Goal: Complete Application Form: Complete application form

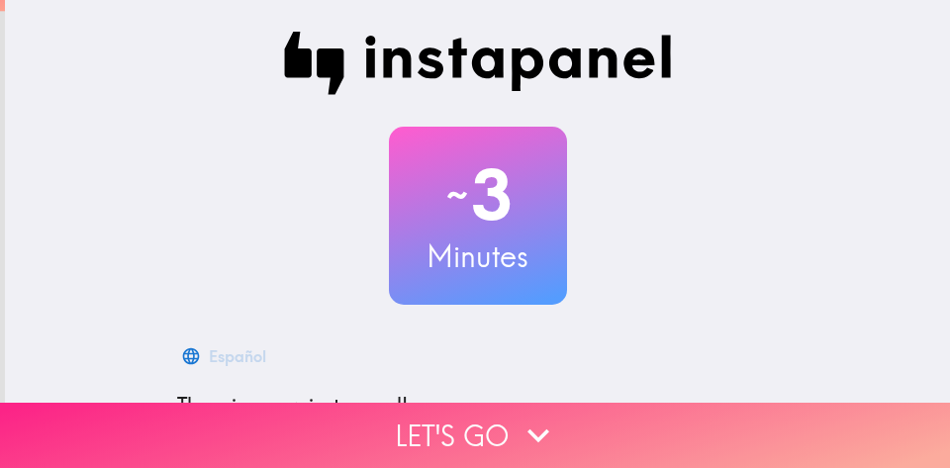
click at [434, 426] on button "Let's go" at bounding box center [475, 435] width 950 height 65
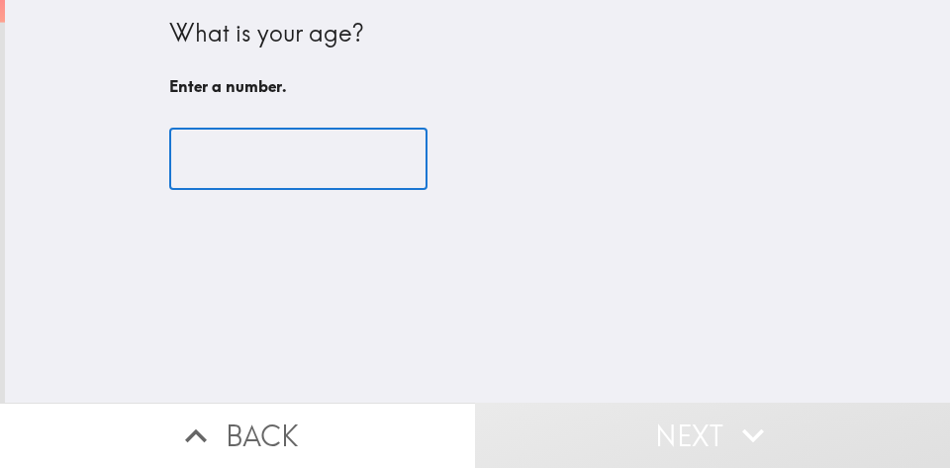
click at [228, 165] on input "number" at bounding box center [298, 159] width 258 height 61
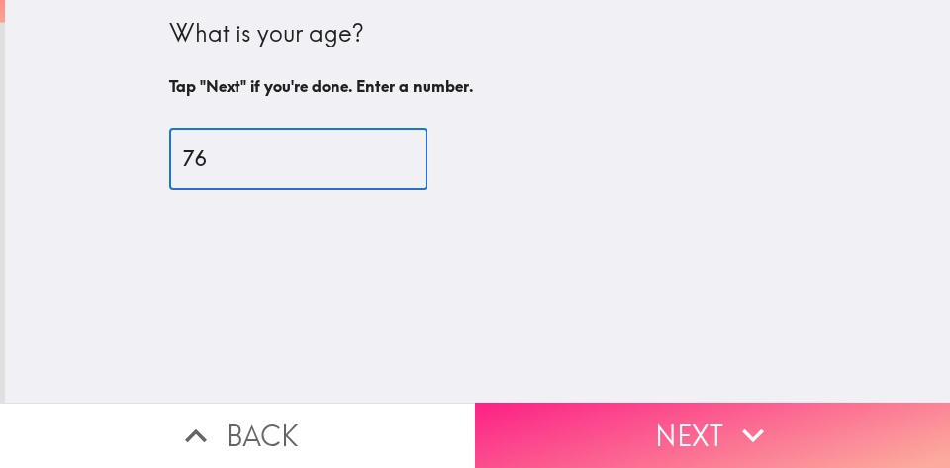
type input "76"
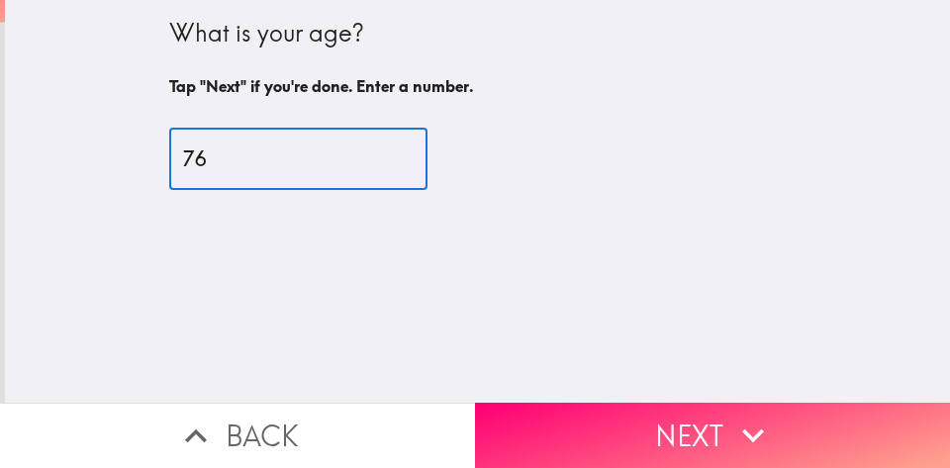
drag, startPoint x: 600, startPoint y: 399, endPoint x: 586, endPoint y: 391, distance: 16.0
click at [600, 403] on button "Next" at bounding box center [712, 435] width 475 height 65
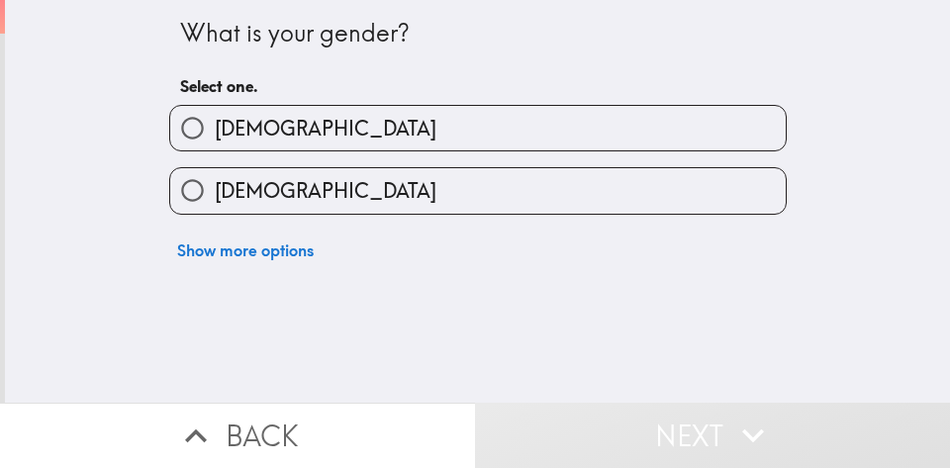
click at [242, 183] on span "[DEMOGRAPHIC_DATA]" at bounding box center [326, 191] width 222 height 28
click at [215, 183] on input "[DEMOGRAPHIC_DATA]" at bounding box center [192, 190] width 45 height 45
radio input "true"
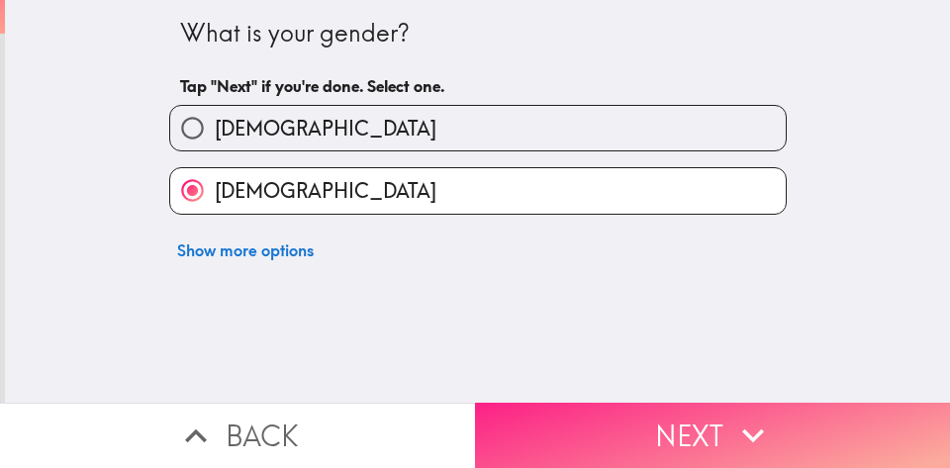
click at [598, 403] on button "Next" at bounding box center [712, 435] width 475 height 65
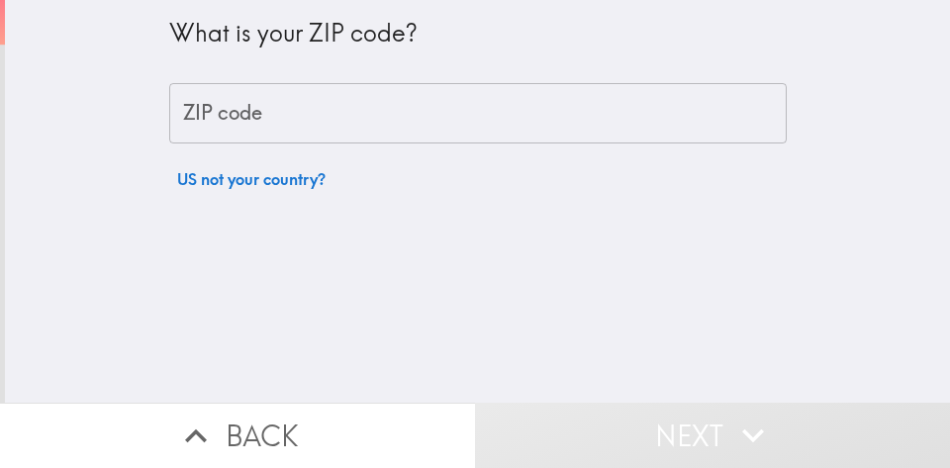
click at [161, 90] on div "What is your ZIP code? ZIP code ZIP code US not your country?" at bounding box center [478, 99] width 634 height 199
click at [187, 118] on input "ZIP code" at bounding box center [478, 113] width 618 height 61
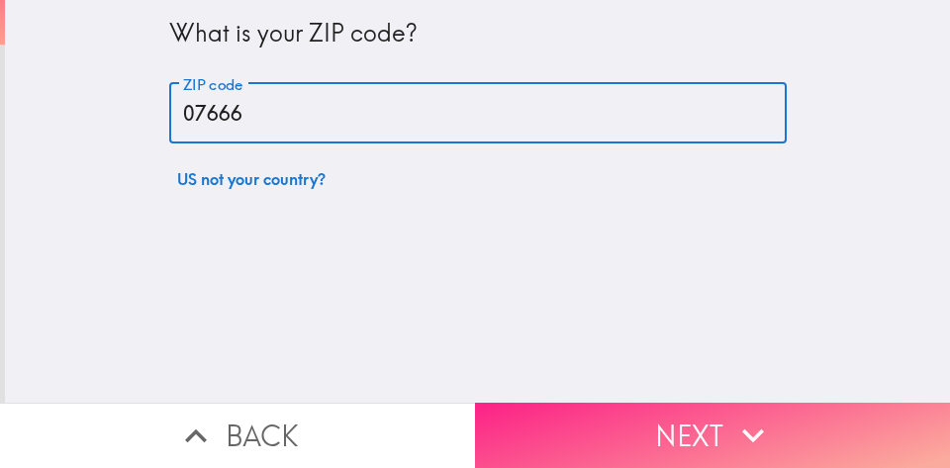
type input "07666"
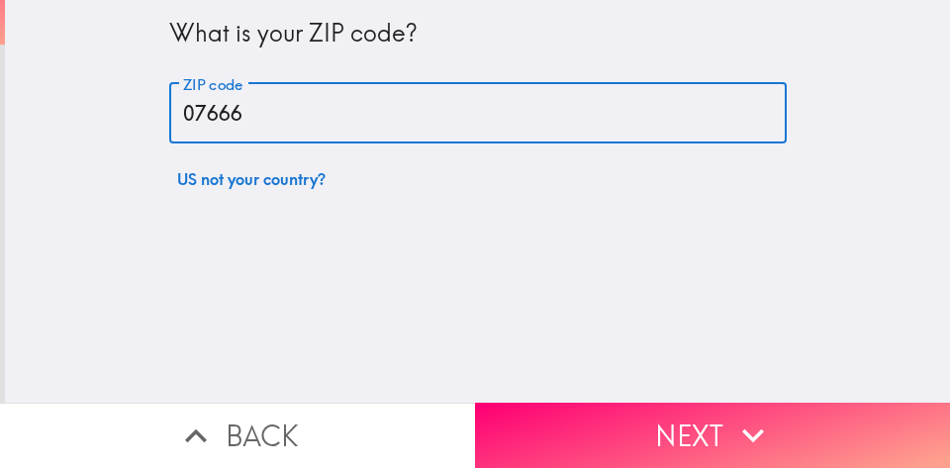
drag, startPoint x: 531, startPoint y: 426, endPoint x: 522, endPoint y: 416, distance: 13.3
click at [531, 426] on button "Next" at bounding box center [712, 435] width 475 height 65
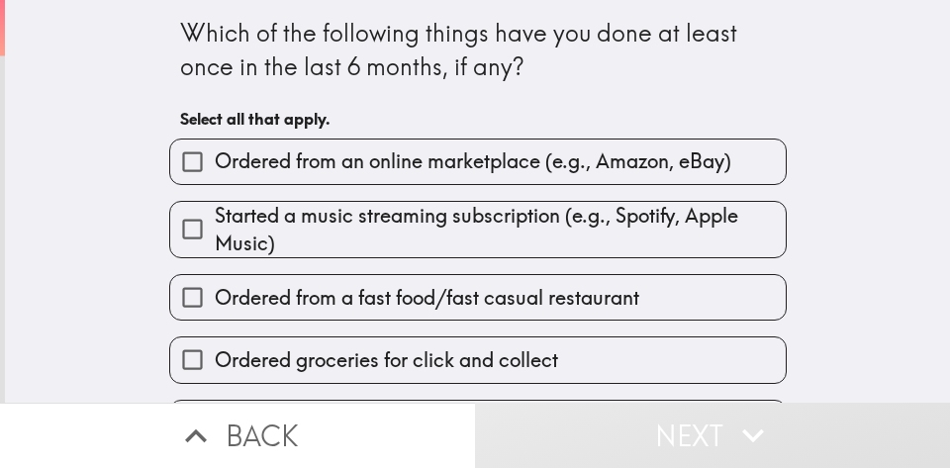
click at [224, 161] on span "Ordered from an online marketplace (e.g., Amazon, eBay)" at bounding box center [473, 162] width 517 height 28
click at [215, 161] on input "Ordered from an online marketplace (e.g., Amazon, eBay)" at bounding box center [192, 162] width 45 height 45
checkbox input "true"
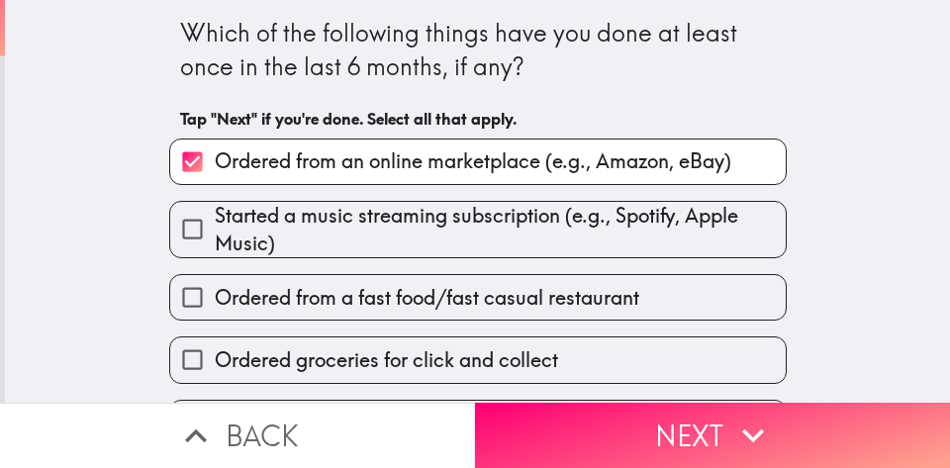
click at [202, 277] on label "Ordered from a fast food/fast casual restaurant" at bounding box center [478, 297] width 616 height 45
click at [202, 277] on input "Ordered from a fast food/fast casual restaurant" at bounding box center [192, 297] width 45 height 45
checkbox input "true"
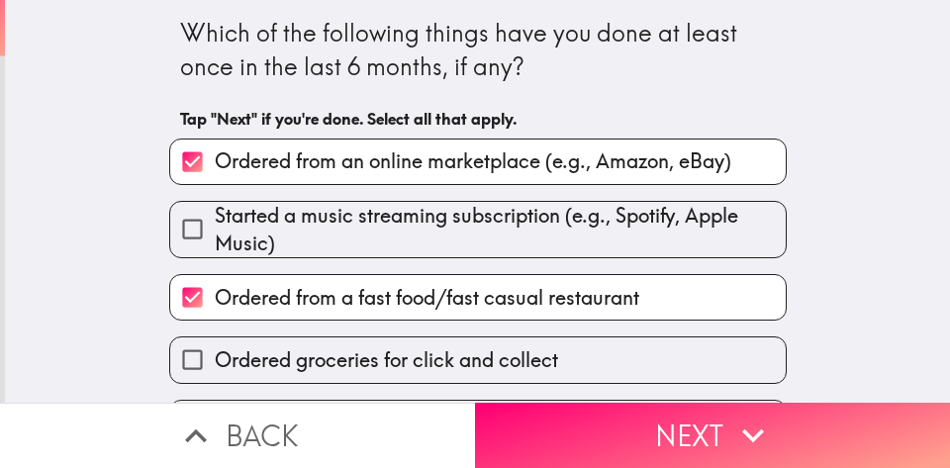
click at [224, 354] on span "Ordered groceries for click and collect" at bounding box center [387, 360] width 344 height 28
click at [215, 354] on input "Ordered groceries for click and collect" at bounding box center [192, 360] width 45 height 45
checkbox input "true"
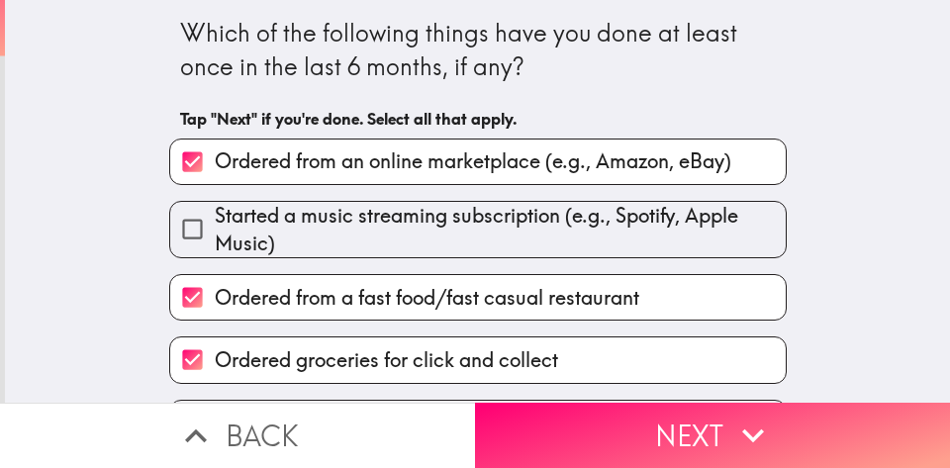
scroll to position [125, 0]
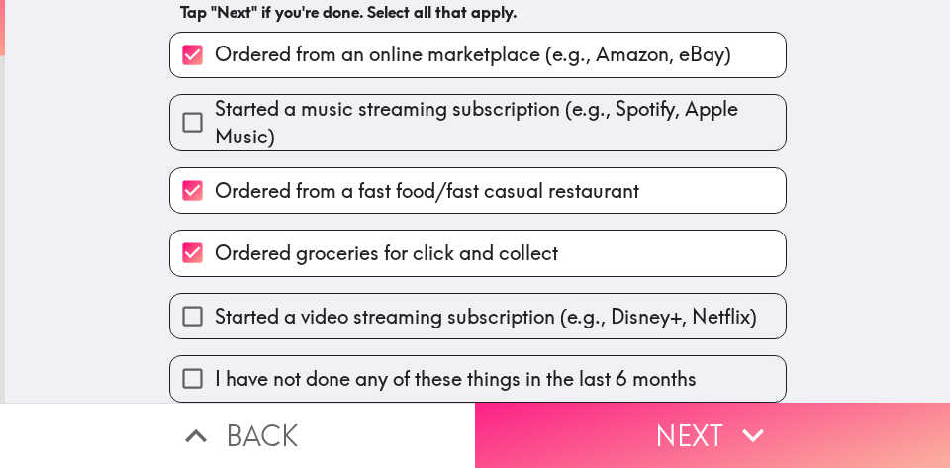
click at [546, 427] on button "Next" at bounding box center [712, 435] width 475 height 65
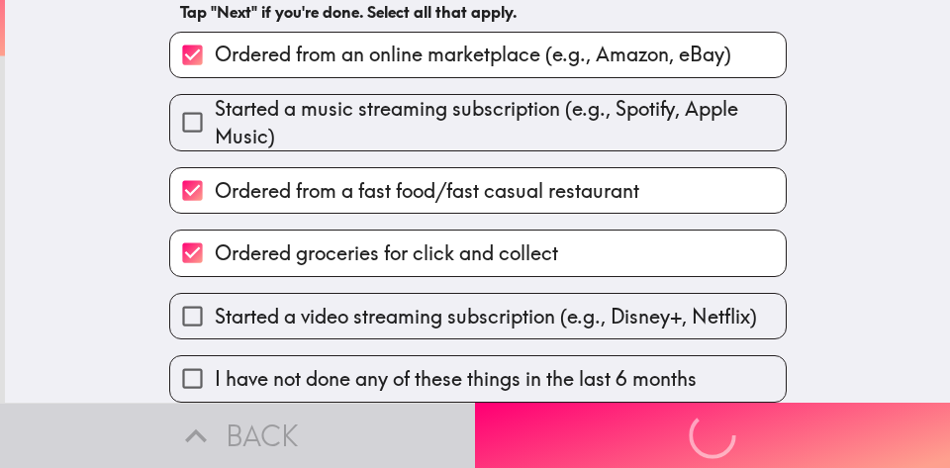
scroll to position [0, 0]
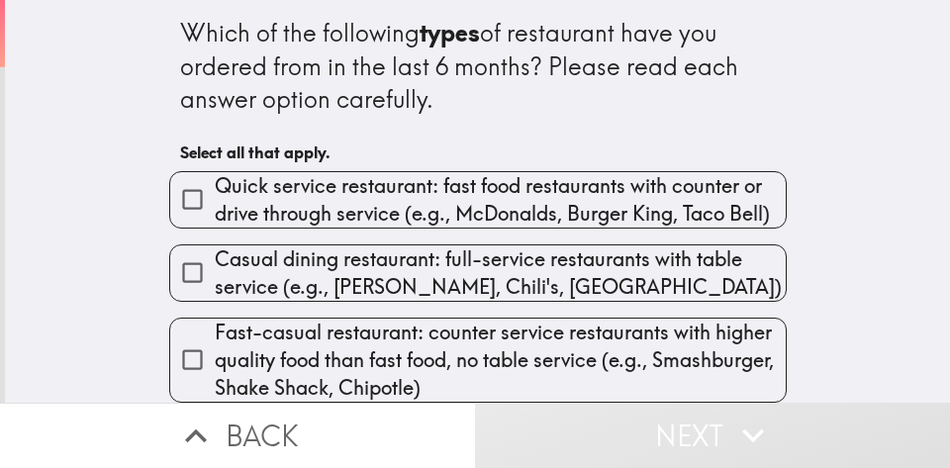
click at [259, 185] on span "Quick service restaurant: fast food restaurants with counter or drive through s…" at bounding box center [500, 199] width 571 height 55
click at [215, 185] on input "Quick service restaurant: fast food restaurants with counter or drive through s…" at bounding box center [192, 199] width 45 height 45
checkbox input "true"
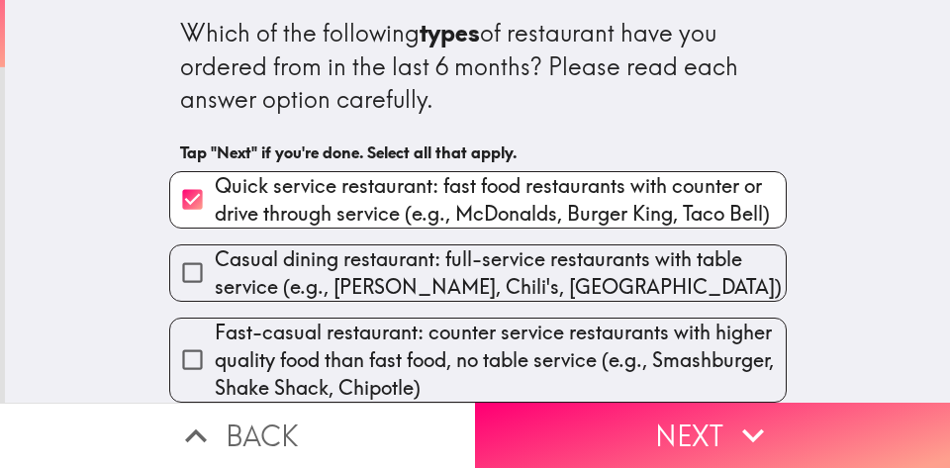
click at [251, 260] on span "Casual dining restaurant: full-service restaurants with table service (e.g., [P…" at bounding box center [500, 273] width 571 height 55
click at [215, 260] on input "Casual dining restaurant: full-service restaurants with table service (e.g., [P…" at bounding box center [192, 272] width 45 height 45
checkbox input "true"
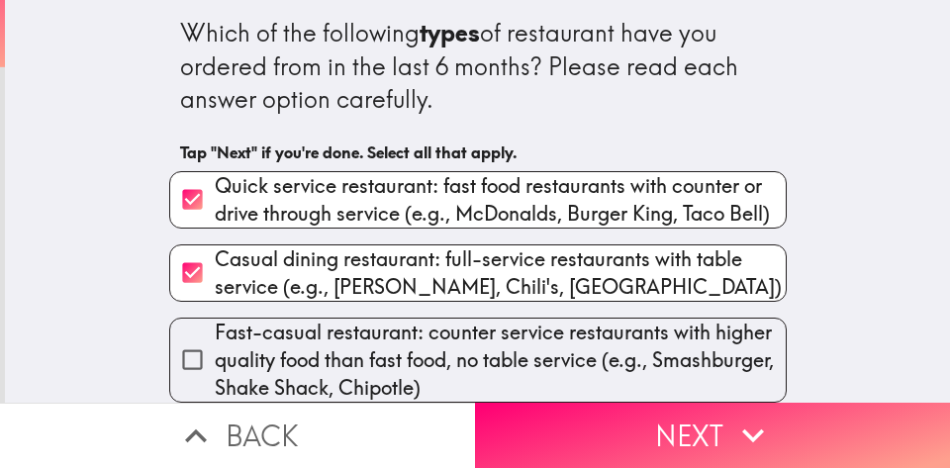
scroll to position [16, 0]
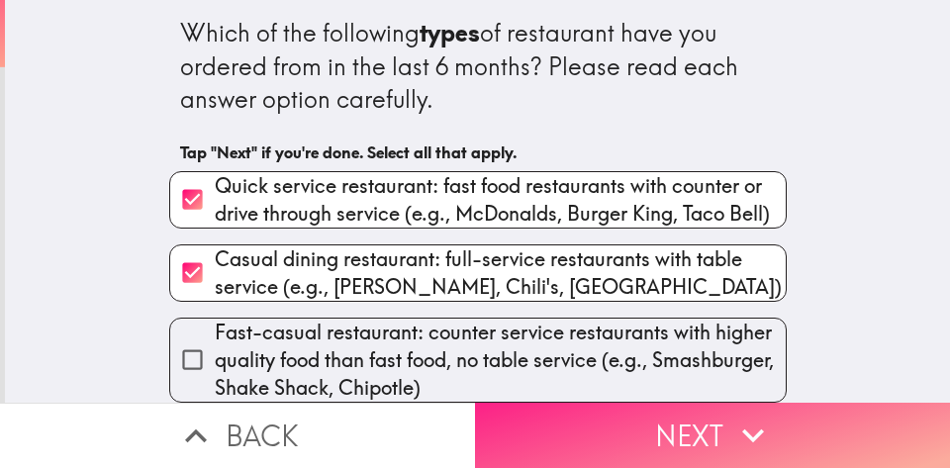
click at [497, 425] on button "Next" at bounding box center [712, 435] width 475 height 65
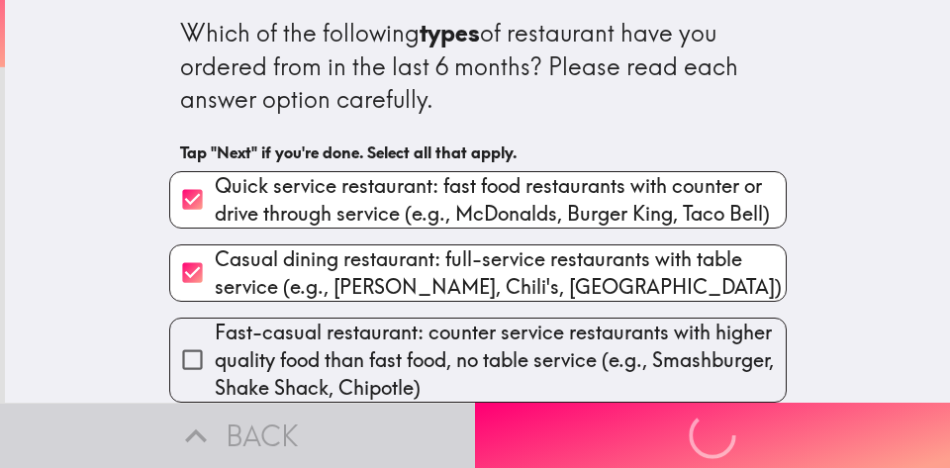
scroll to position [0, 0]
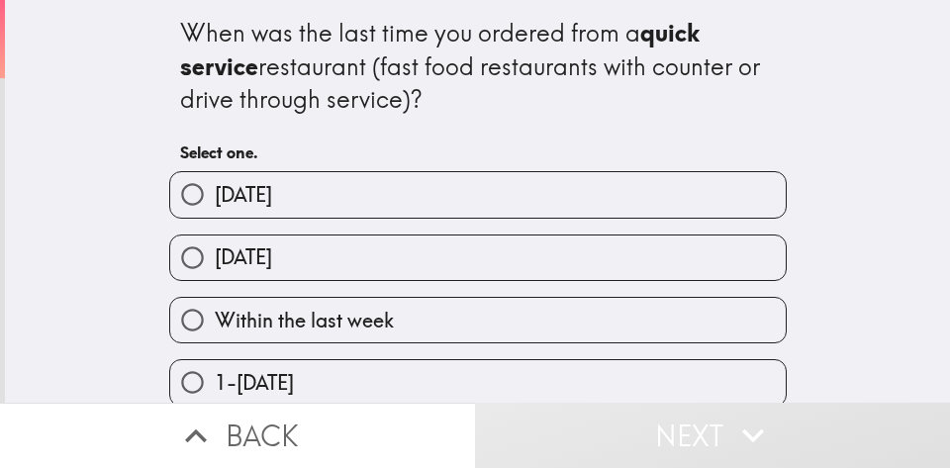
click at [218, 316] on span "Within the last week" at bounding box center [304, 321] width 179 height 28
click at [215, 316] on input "Within the last week" at bounding box center [192, 320] width 45 height 45
radio input "true"
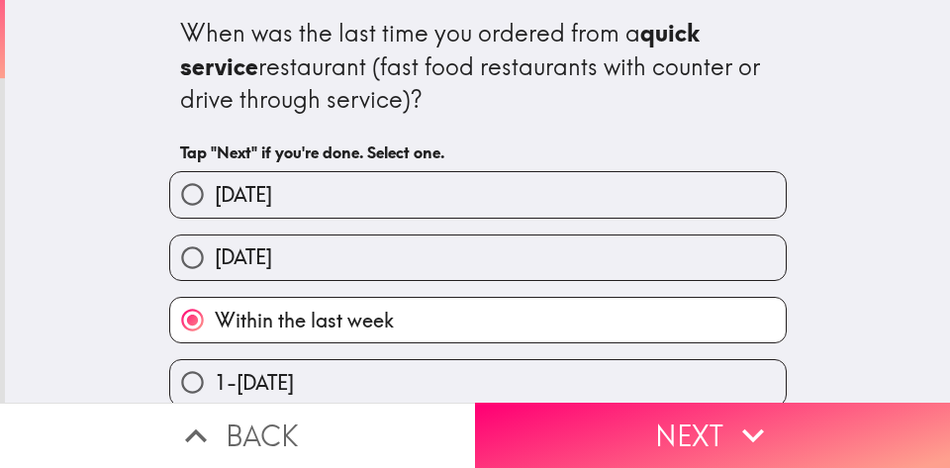
click at [512, 419] on button "Next" at bounding box center [712, 435] width 475 height 65
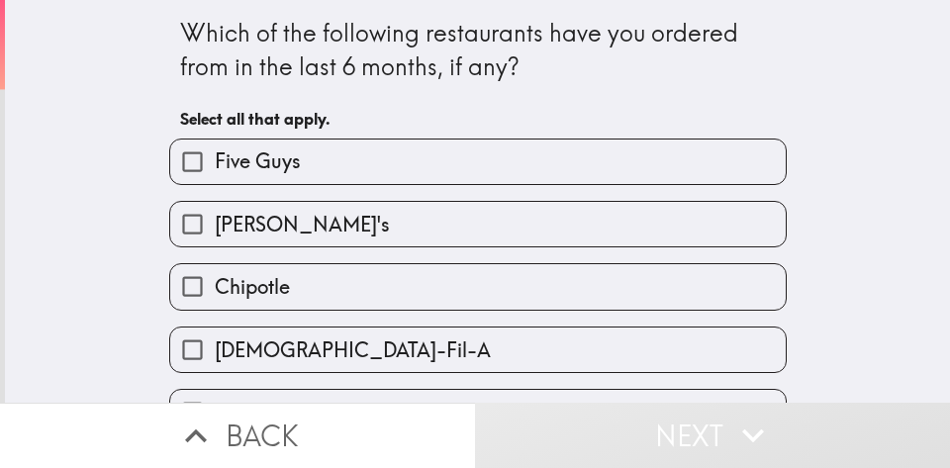
click at [238, 207] on label "[PERSON_NAME]'s" at bounding box center [478, 224] width 616 height 45
click at [215, 207] on input "[PERSON_NAME]'s" at bounding box center [192, 224] width 45 height 45
checkbox input "true"
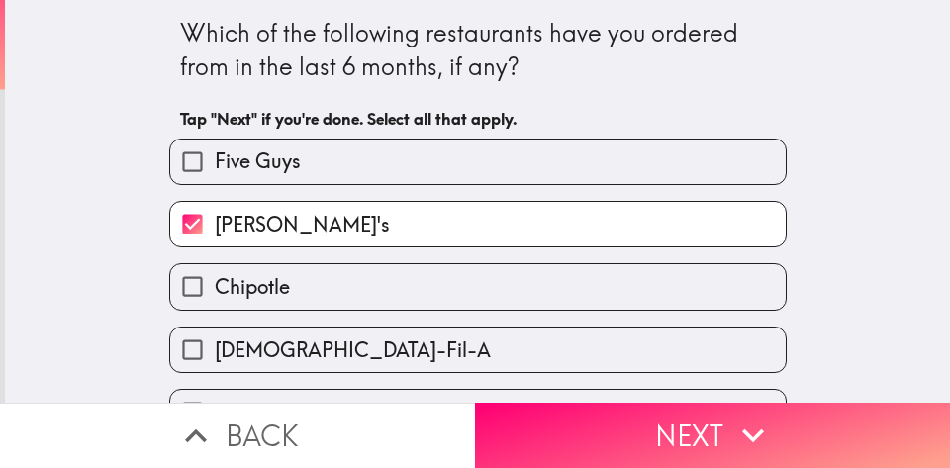
click at [232, 353] on span "[DEMOGRAPHIC_DATA]-Fil-A" at bounding box center [353, 351] width 276 height 28
click at [215, 353] on input "[DEMOGRAPHIC_DATA]-Fil-A" at bounding box center [192, 350] width 45 height 45
checkbox input "true"
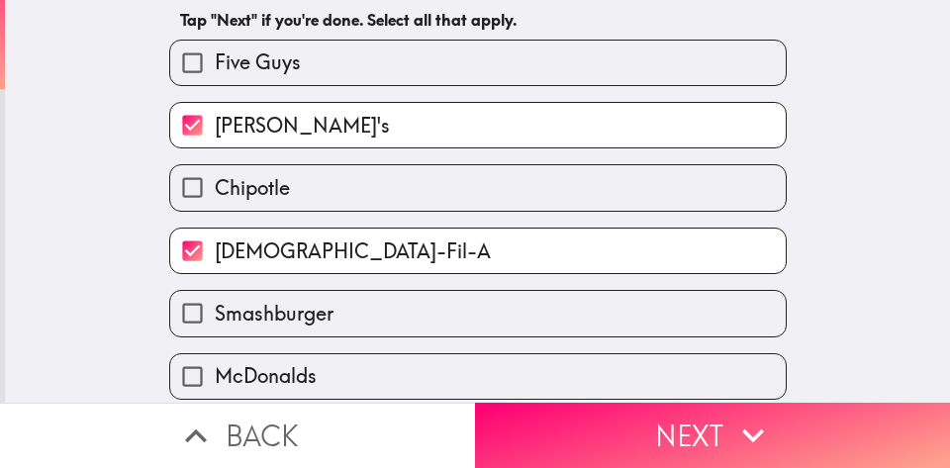
scroll to position [297, 0]
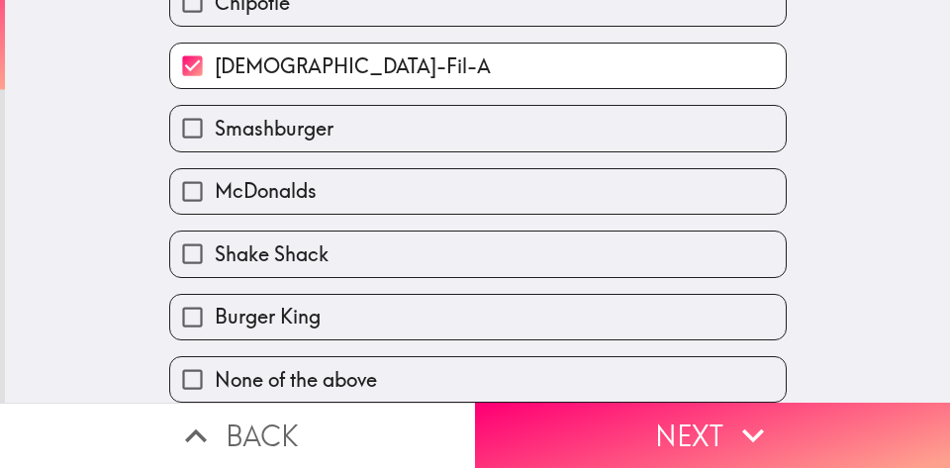
click at [243, 190] on span "McDonalds" at bounding box center [266, 191] width 102 height 28
click at [215, 190] on input "McDonalds" at bounding box center [192, 191] width 45 height 45
checkbox input "true"
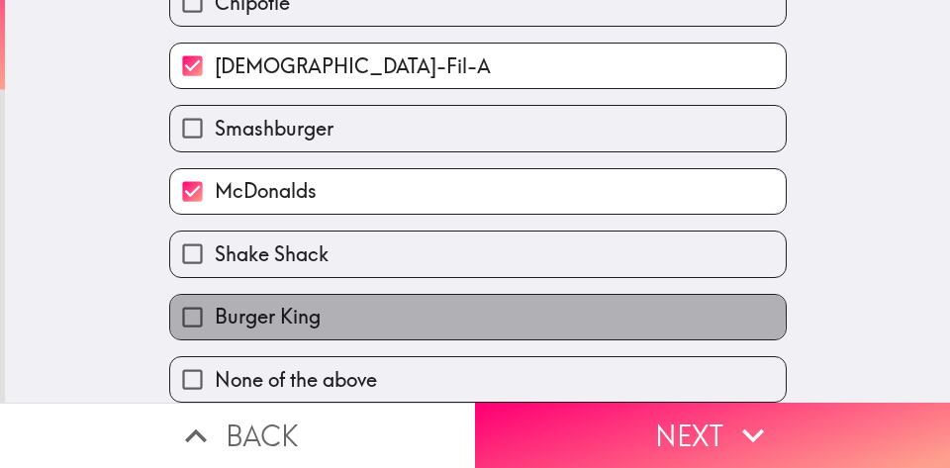
click at [215, 303] on span "Burger King" at bounding box center [268, 317] width 106 height 28
click at [208, 303] on input "Burger King" at bounding box center [192, 317] width 45 height 45
checkbox input "true"
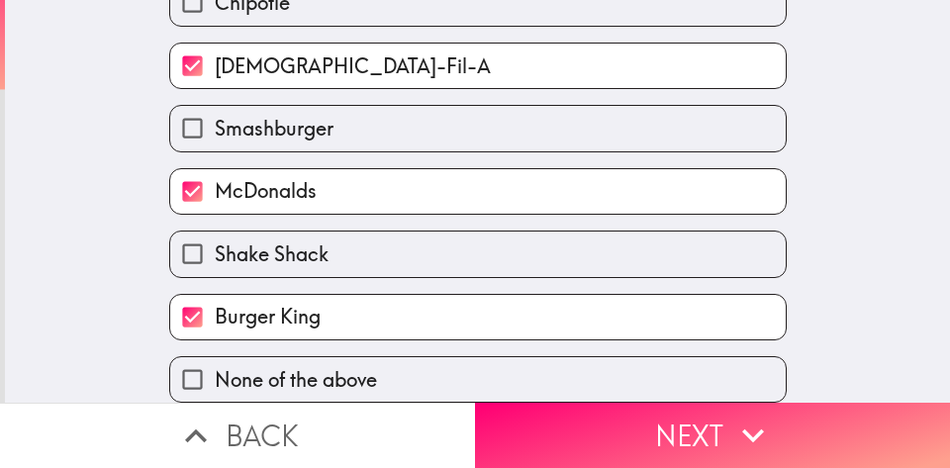
scroll to position [305, 0]
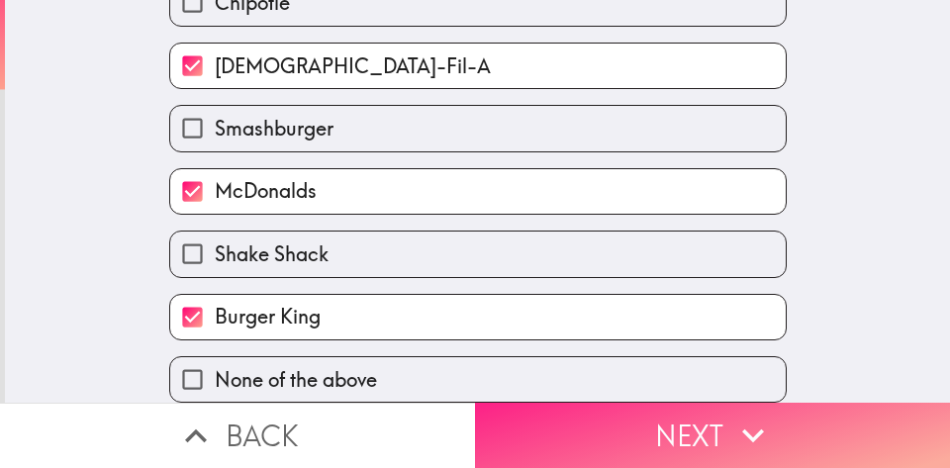
click at [580, 433] on button "Next" at bounding box center [712, 435] width 475 height 65
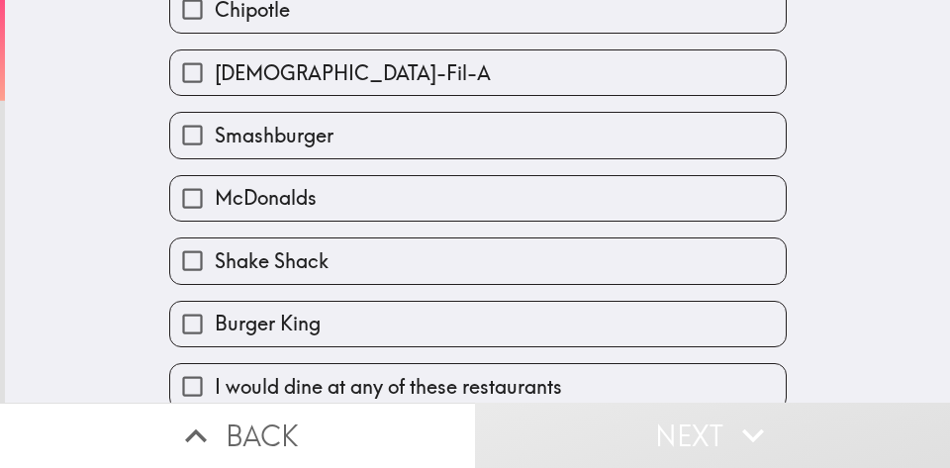
scroll to position [305, 0]
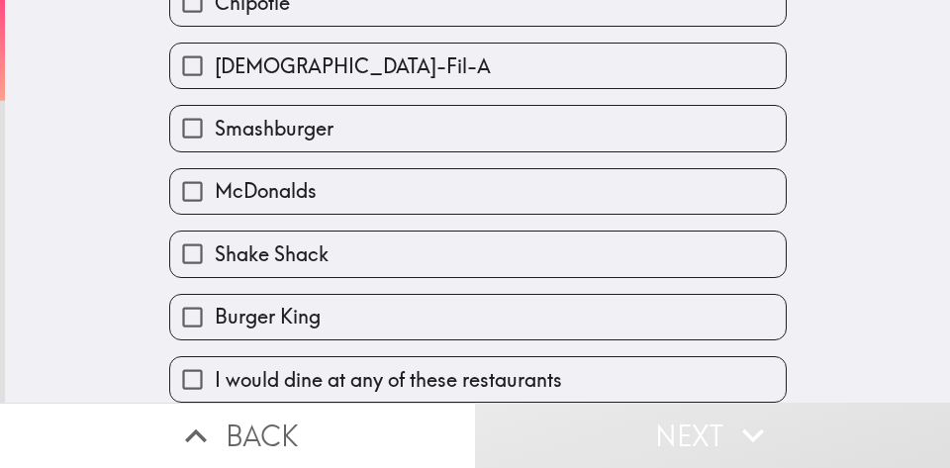
click at [252, 366] on span "I would dine at any of these restaurants" at bounding box center [388, 380] width 347 height 28
click at [215, 357] on input "I would dine at any of these restaurants" at bounding box center [192, 379] width 45 height 45
checkbox input "true"
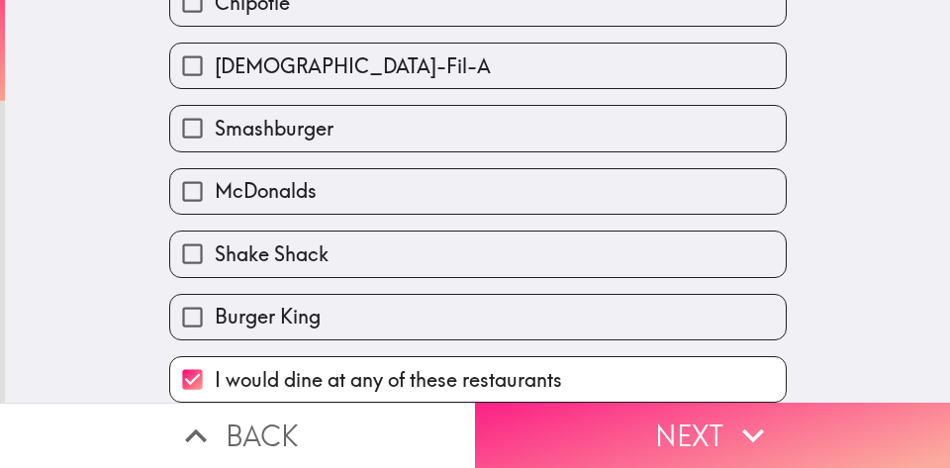
click at [632, 419] on button "Next" at bounding box center [712, 435] width 475 height 65
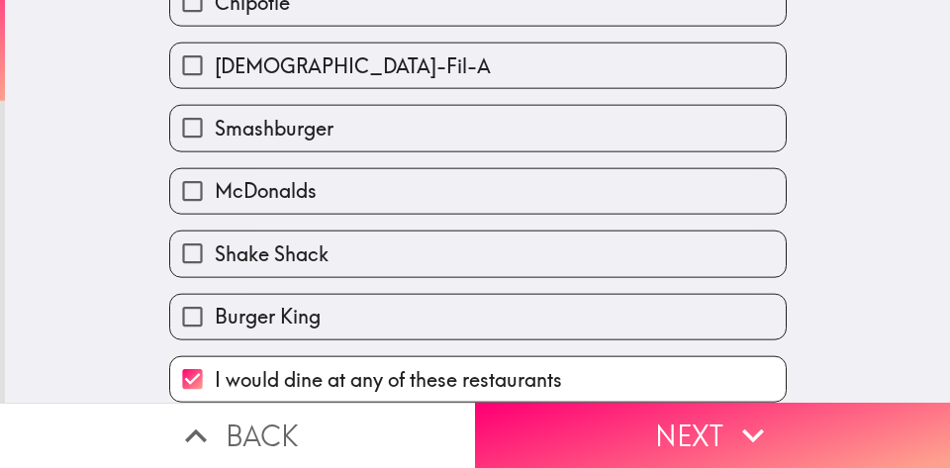
scroll to position [223, 0]
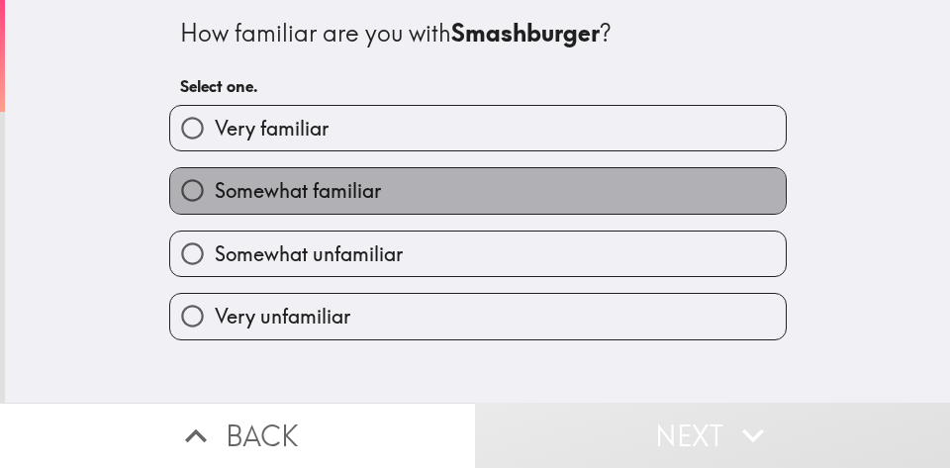
click at [216, 191] on span "Somewhat familiar" at bounding box center [298, 191] width 166 height 28
click at [215, 191] on input "Somewhat familiar" at bounding box center [192, 190] width 45 height 45
radio input "true"
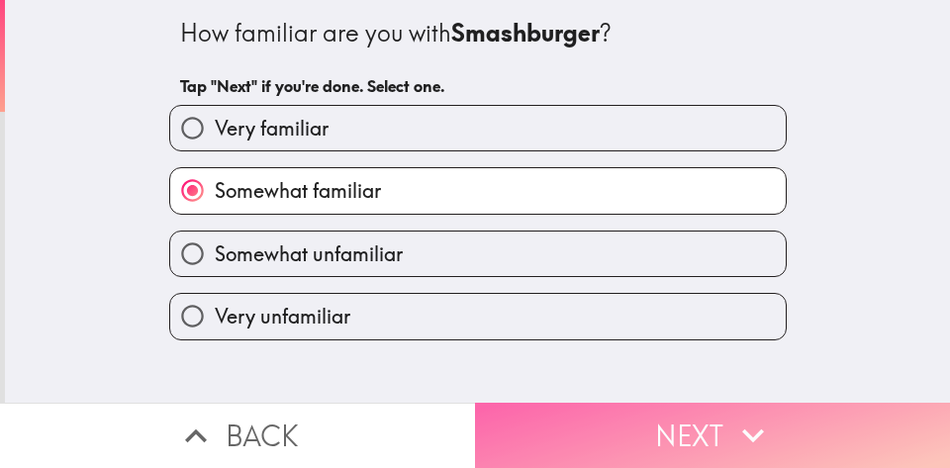
click at [553, 426] on button "Next" at bounding box center [712, 435] width 475 height 65
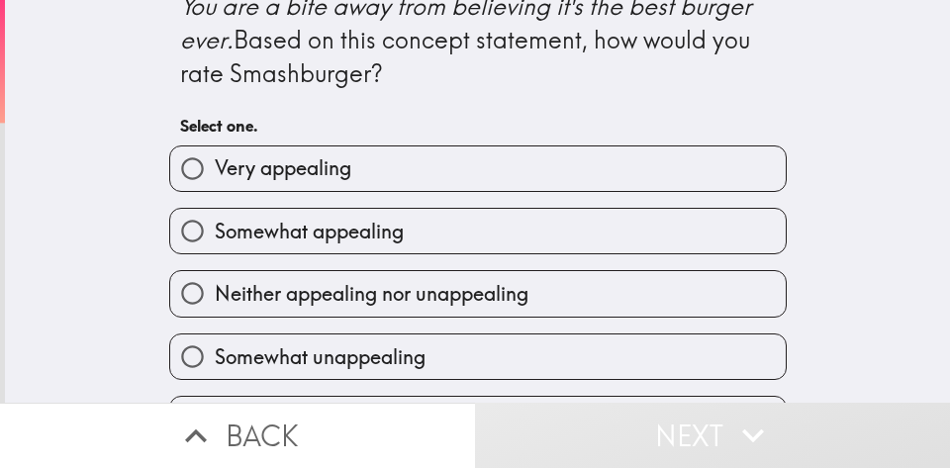
scroll to position [1081, 0]
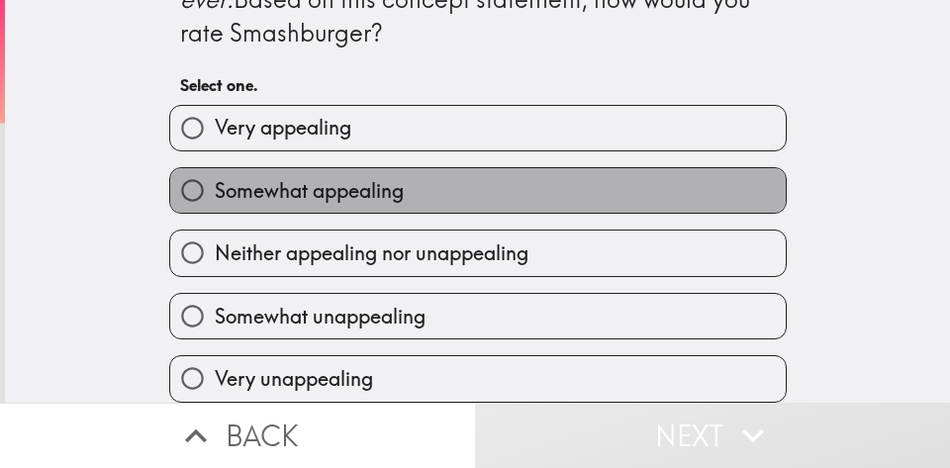
click at [261, 177] on span "Somewhat appealing" at bounding box center [309, 191] width 189 height 28
click at [215, 168] on input "Somewhat appealing" at bounding box center [192, 190] width 45 height 45
radio input "true"
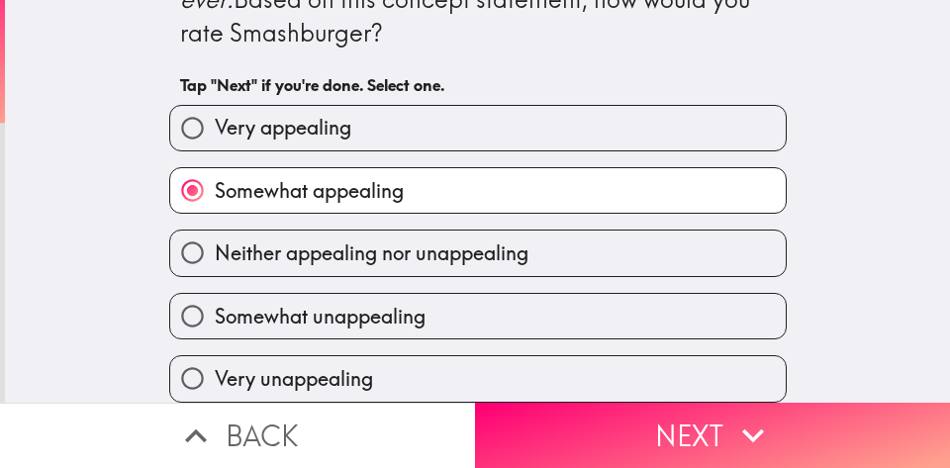
click at [542, 419] on button "Next" at bounding box center [712, 435] width 475 height 65
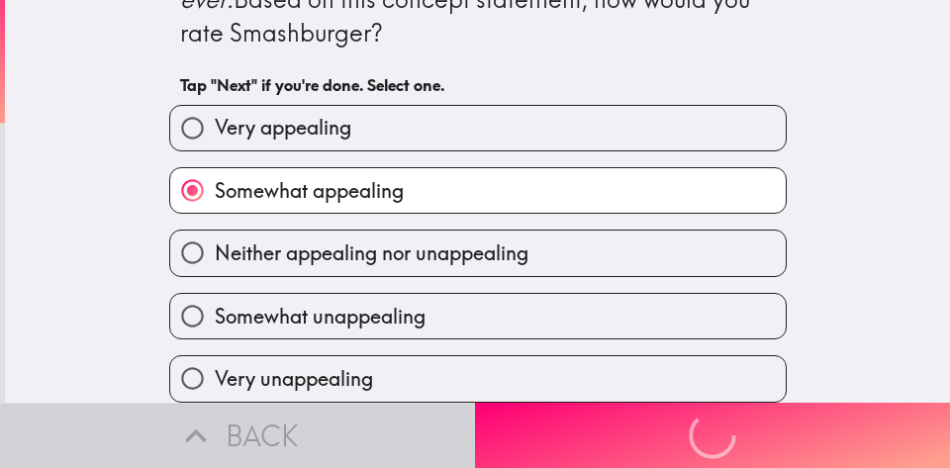
scroll to position [0, 0]
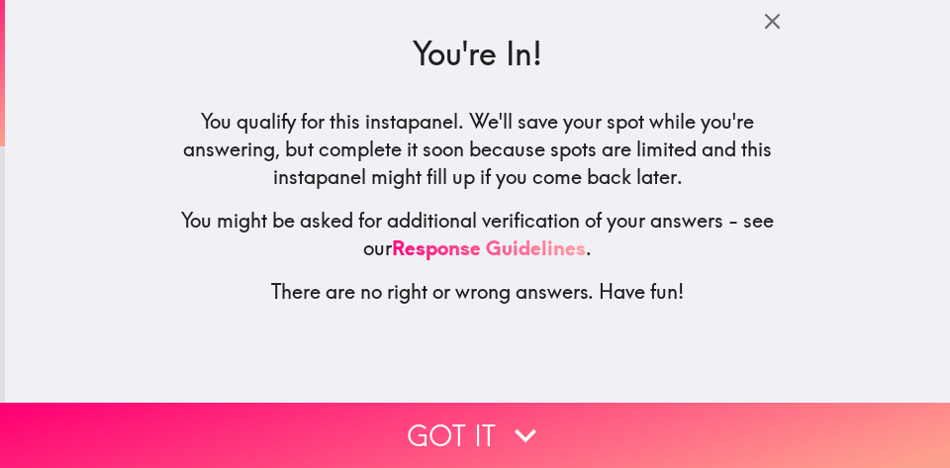
click at [241, 424] on button "Got it" at bounding box center [475, 435] width 950 height 65
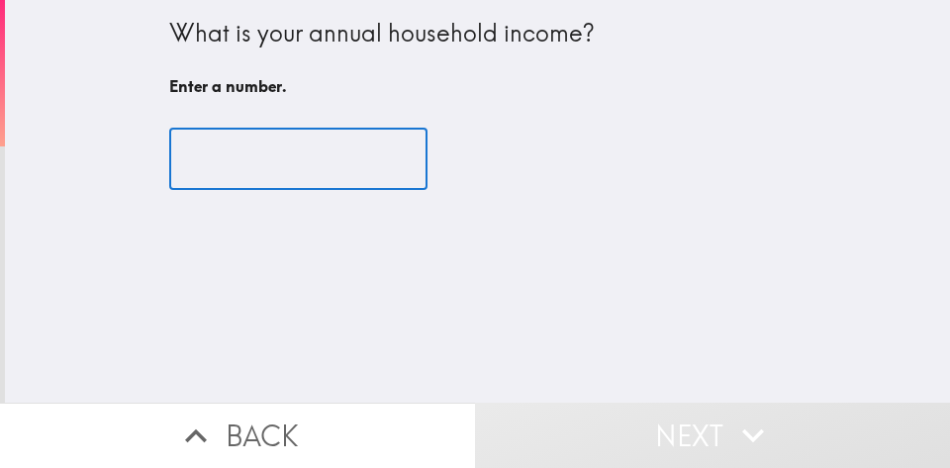
click at [169, 171] on input "number" at bounding box center [298, 159] width 258 height 61
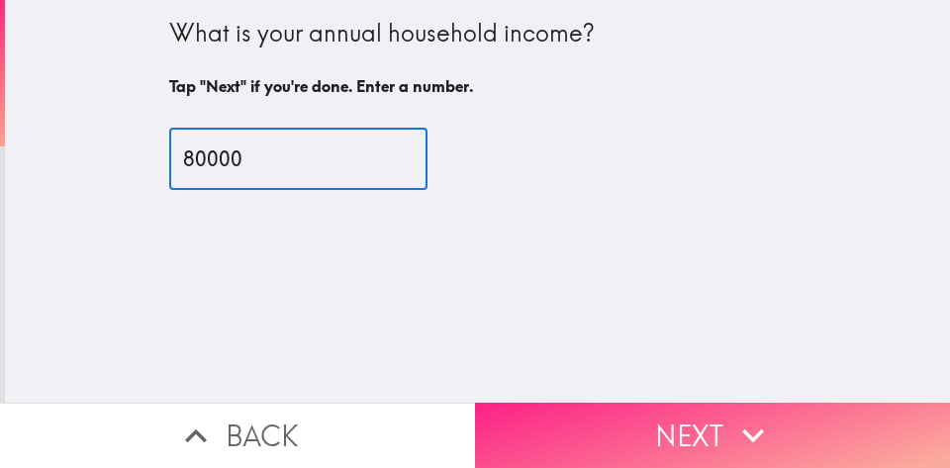
type input "80000"
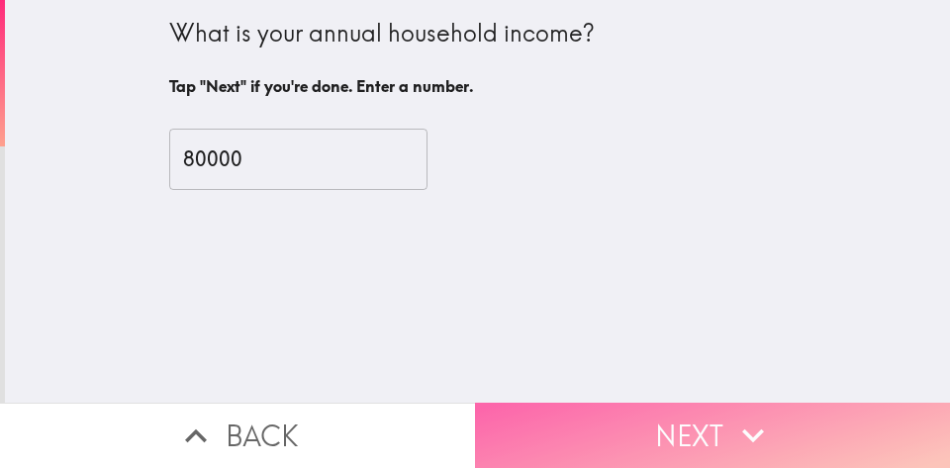
click at [529, 431] on button "Next" at bounding box center [712, 435] width 475 height 65
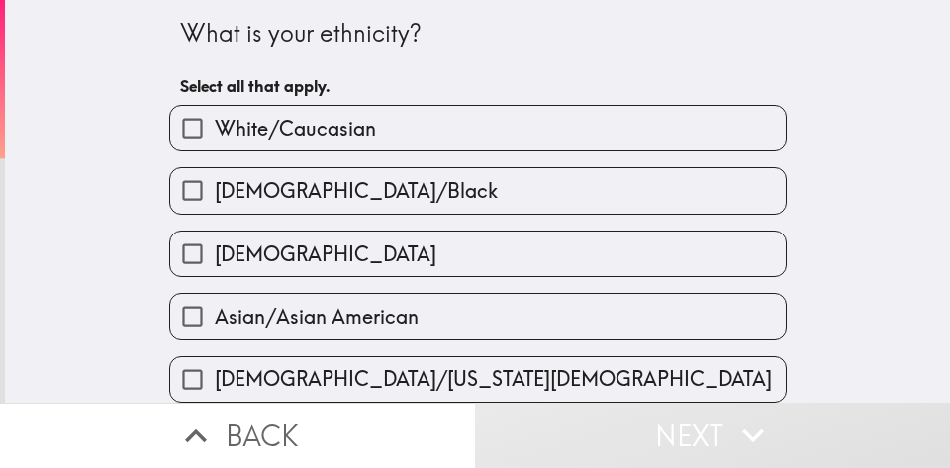
click at [171, 122] on input "White/Caucasian" at bounding box center [192, 128] width 45 height 45
checkbox input "true"
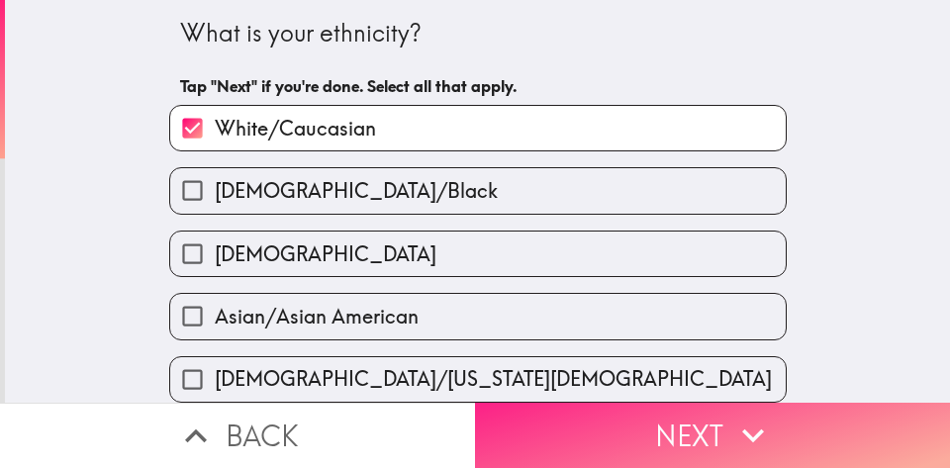
click at [558, 429] on button "Next" at bounding box center [712, 435] width 475 height 65
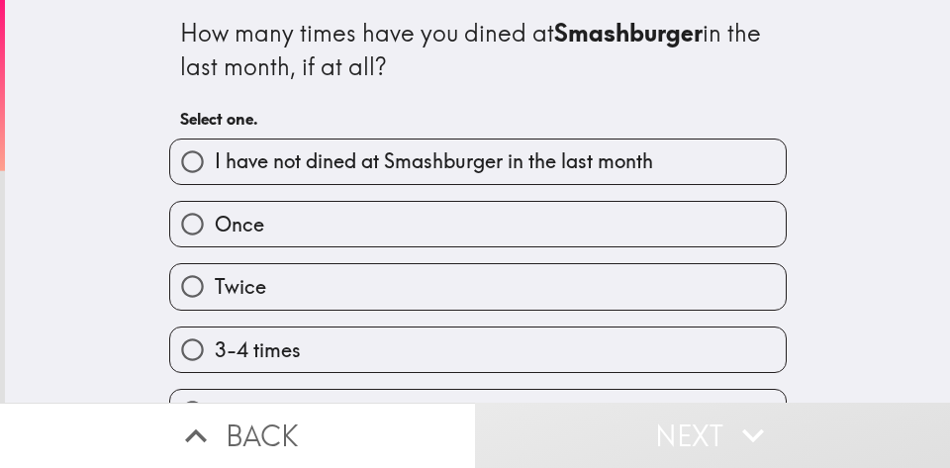
click at [244, 175] on label "I have not dined at Smashburger in the last month" at bounding box center [478, 162] width 616 height 45
click at [215, 175] on input "I have not dined at Smashburger in the last month" at bounding box center [192, 162] width 45 height 45
radio input "true"
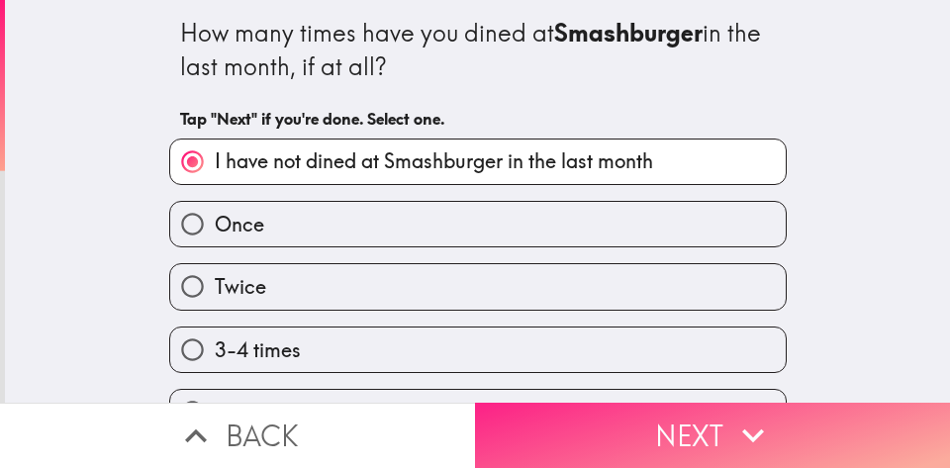
click at [513, 445] on button "Next" at bounding box center [712, 435] width 475 height 65
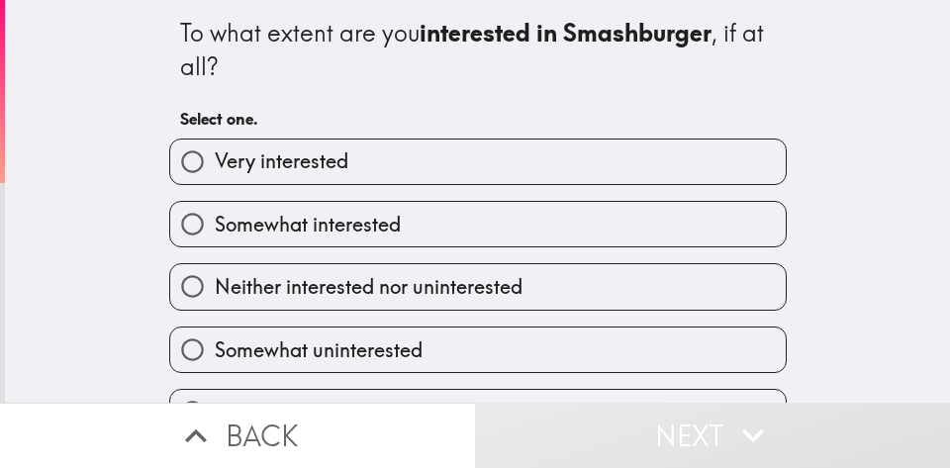
click at [215, 223] on span "Somewhat interested" at bounding box center [308, 225] width 186 height 28
click at [213, 223] on input "Somewhat interested" at bounding box center [192, 224] width 45 height 45
radio input "true"
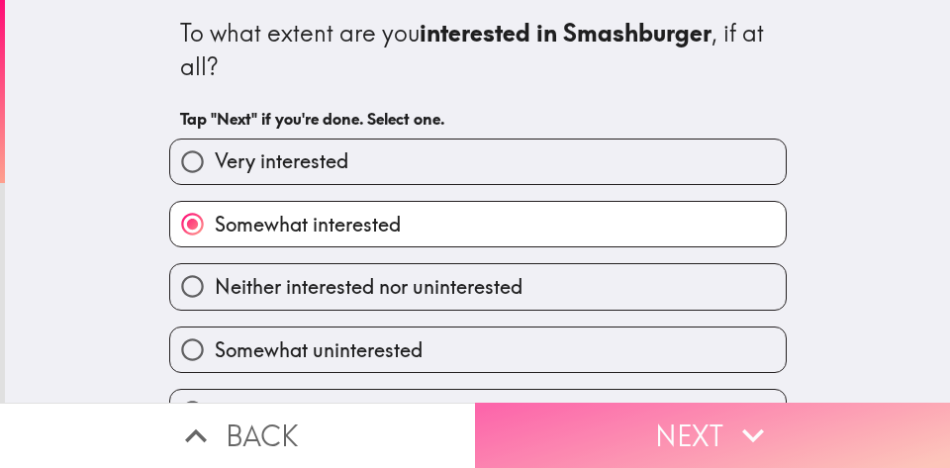
click at [546, 421] on button "Next" at bounding box center [712, 435] width 475 height 65
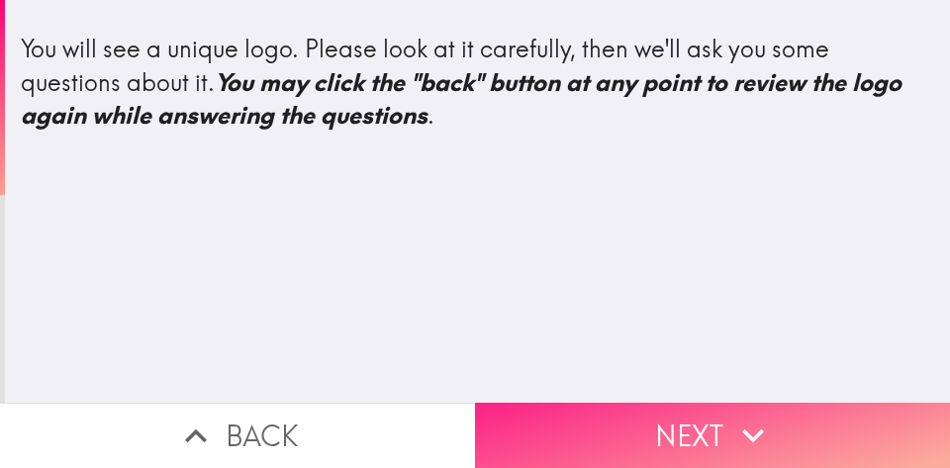
click at [593, 427] on button "Next" at bounding box center [712, 435] width 475 height 65
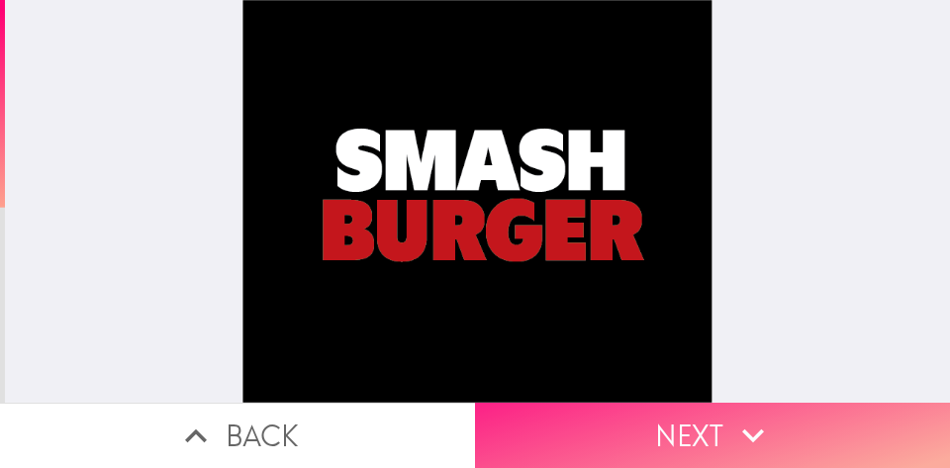
click at [606, 439] on button "Next" at bounding box center [712, 435] width 475 height 65
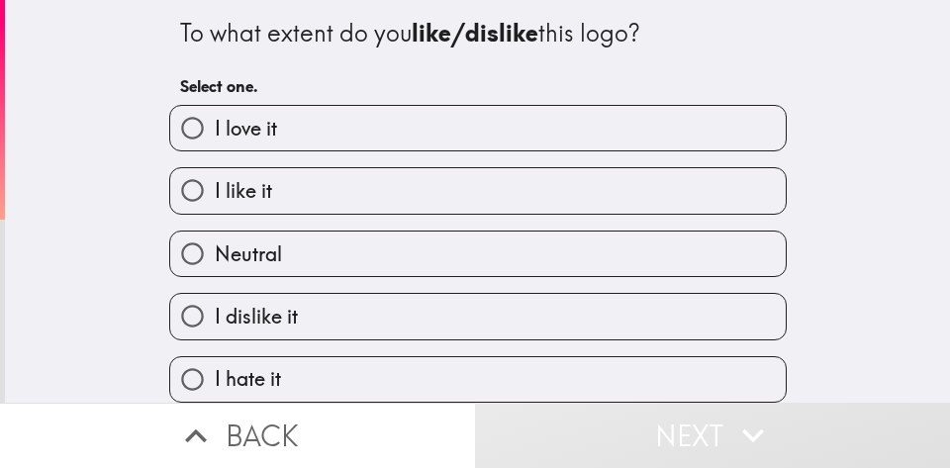
drag, startPoint x: 216, startPoint y: 258, endPoint x: 208, endPoint y: 244, distance: 16.8
click at [216, 258] on span "Neutral" at bounding box center [248, 255] width 67 height 28
click at [215, 258] on input "Neutral" at bounding box center [192, 254] width 45 height 45
radio input "true"
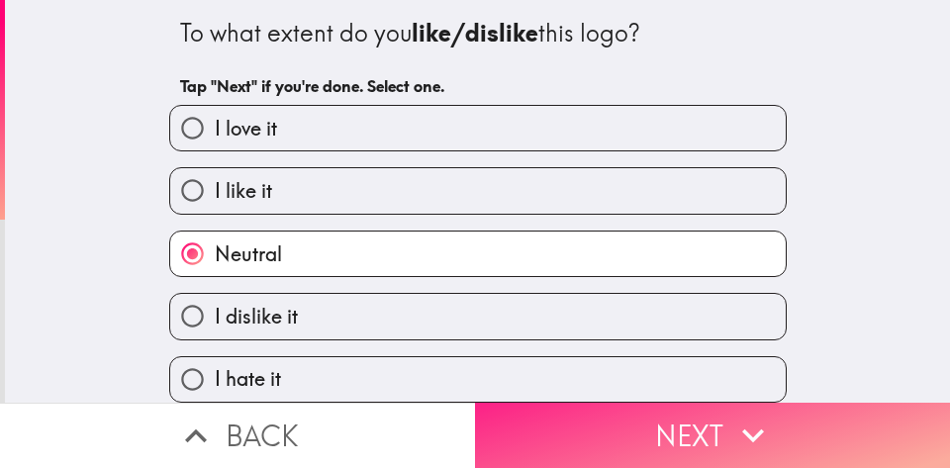
click at [617, 435] on button "Next" at bounding box center [712, 435] width 475 height 65
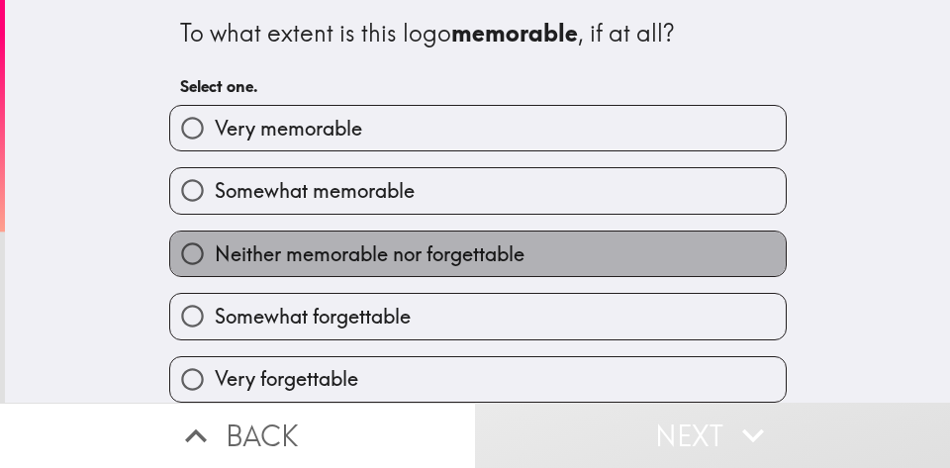
click at [241, 256] on span "Neither memorable nor forgettable" at bounding box center [370, 255] width 310 height 28
click at [215, 256] on input "Neither memorable nor forgettable" at bounding box center [192, 254] width 45 height 45
radio input "true"
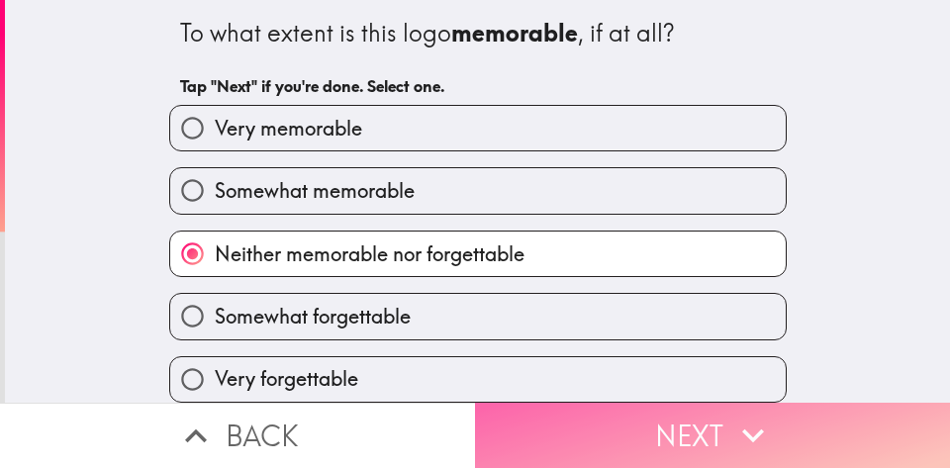
click at [606, 409] on button "Next" at bounding box center [712, 435] width 475 height 65
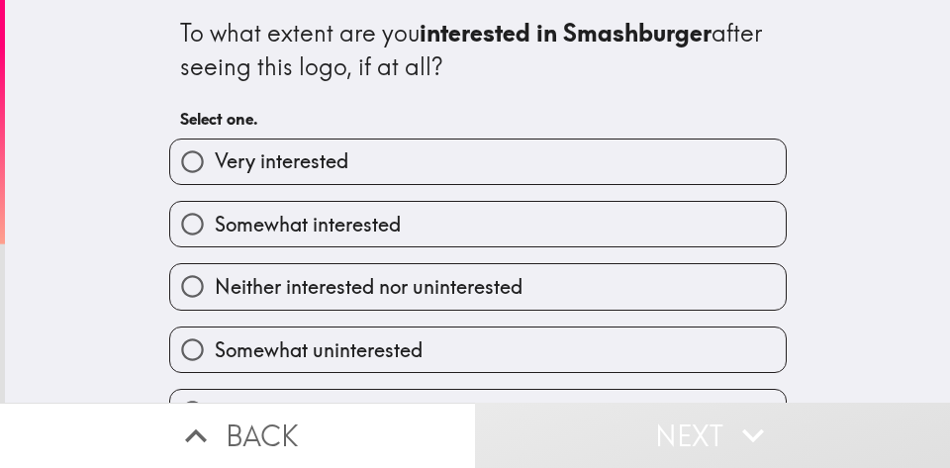
click at [262, 237] on span "Somewhat interested" at bounding box center [308, 225] width 186 height 28
click at [215, 237] on input "Somewhat interested" at bounding box center [192, 224] width 45 height 45
radio input "true"
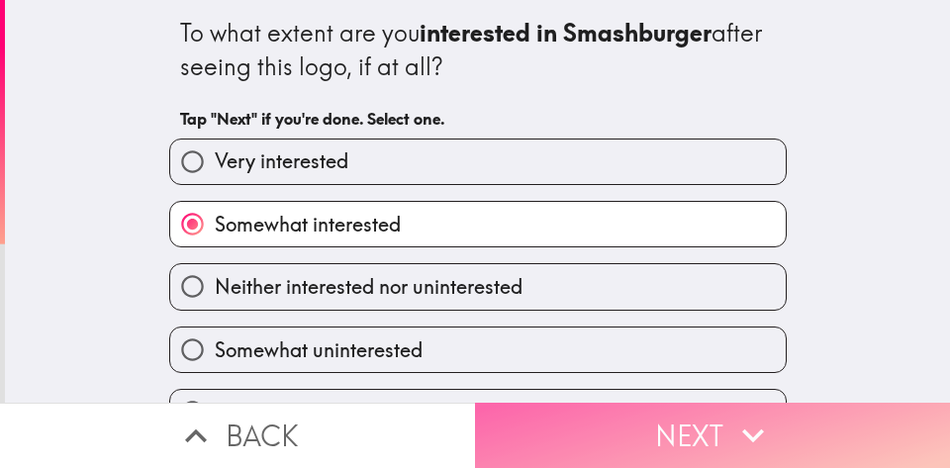
click at [544, 419] on button "Next" at bounding box center [712, 435] width 475 height 65
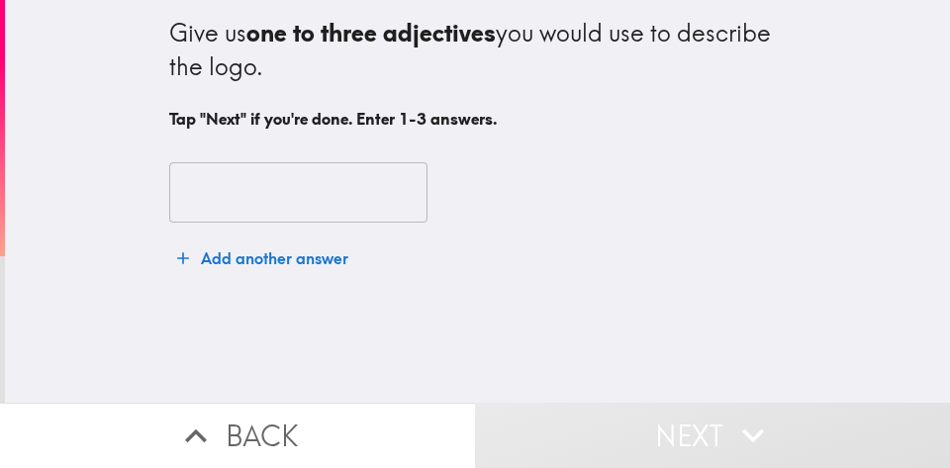
click at [180, 179] on input "text" at bounding box center [298, 192] width 258 height 61
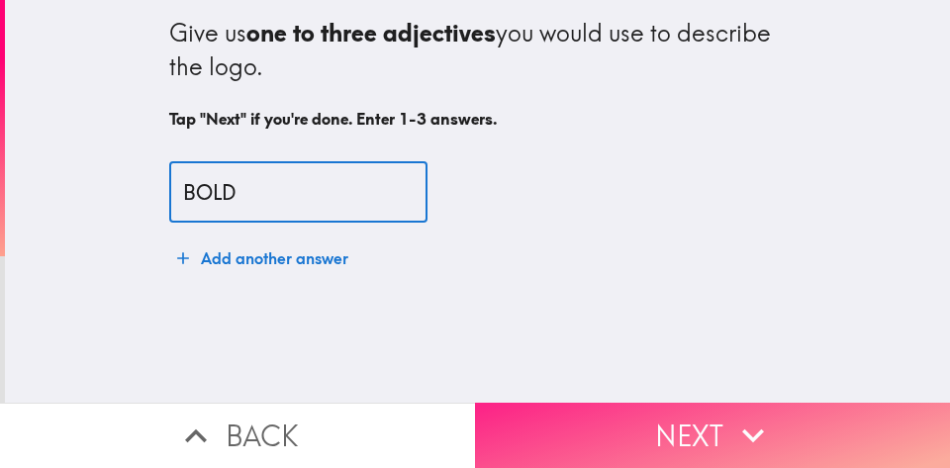
type input "BOLD"
click at [502, 439] on button "Next" at bounding box center [712, 435] width 475 height 65
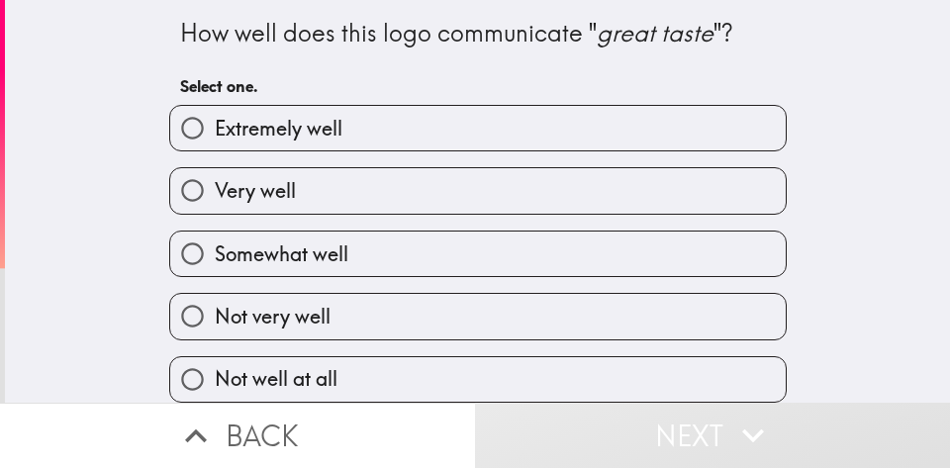
click at [218, 375] on span "Not well at all" at bounding box center [276, 379] width 123 height 28
click at [215, 375] on input "Not well at all" at bounding box center [192, 379] width 45 height 45
radio input "true"
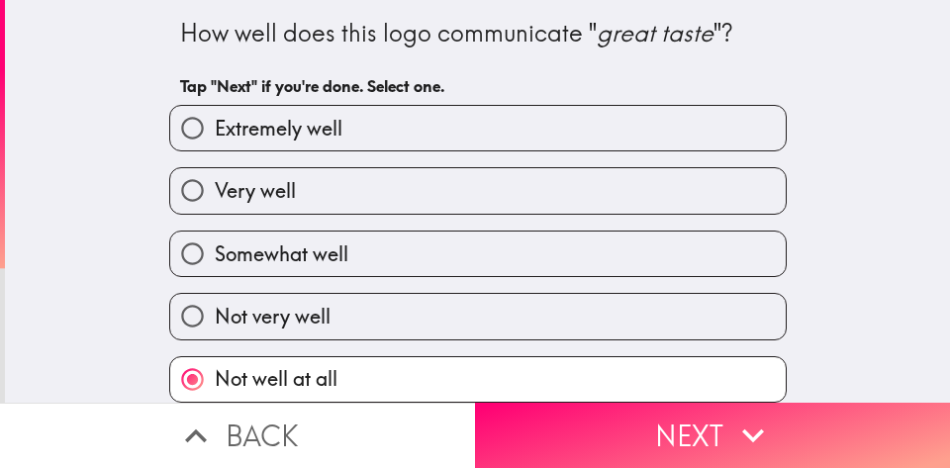
scroll to position [16, 0]
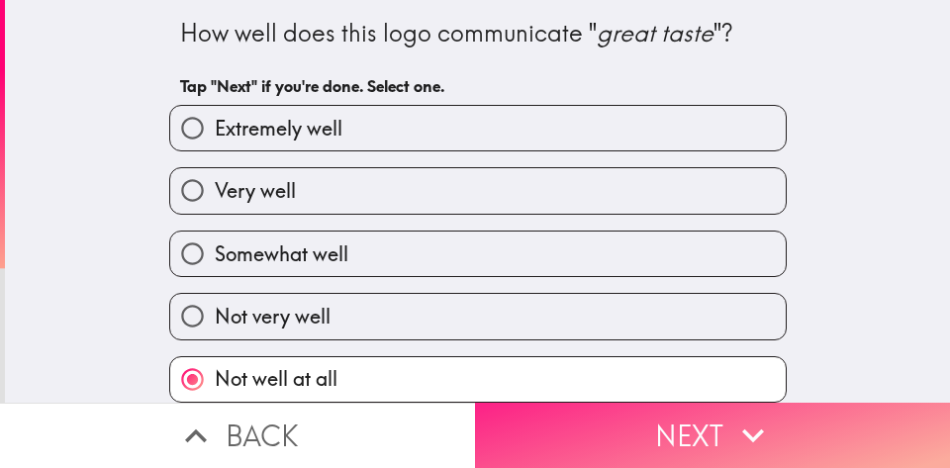
click at [561, 433] on button "Next" at bounding box center [712, 435] width 475 height 65
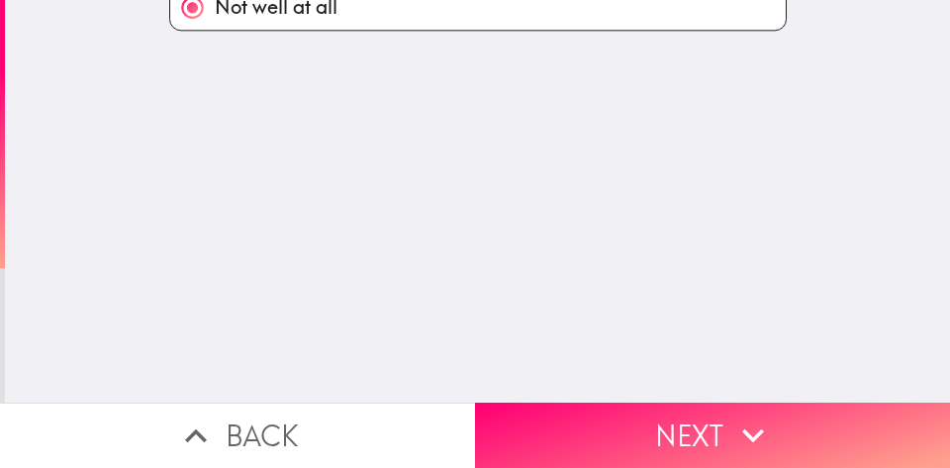
scroll to position [0, 0]
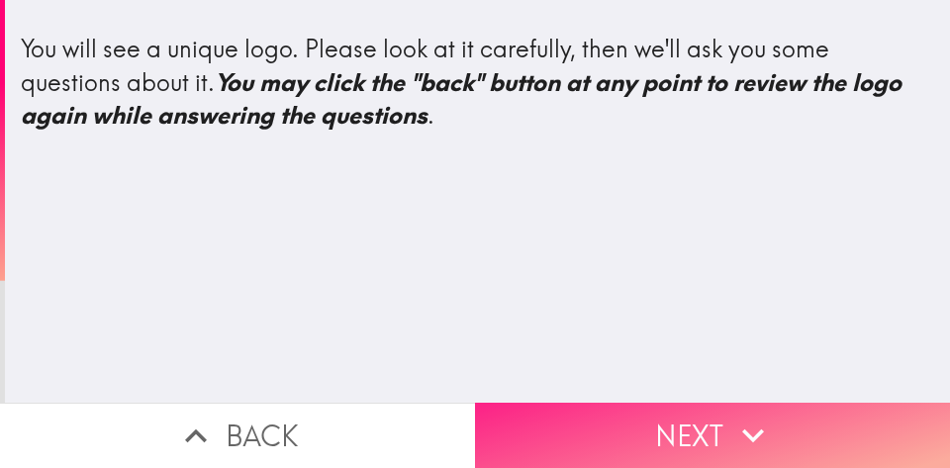
click at [546, 437] on button "Next" at bounding box center [712, 435] width 475 height 65
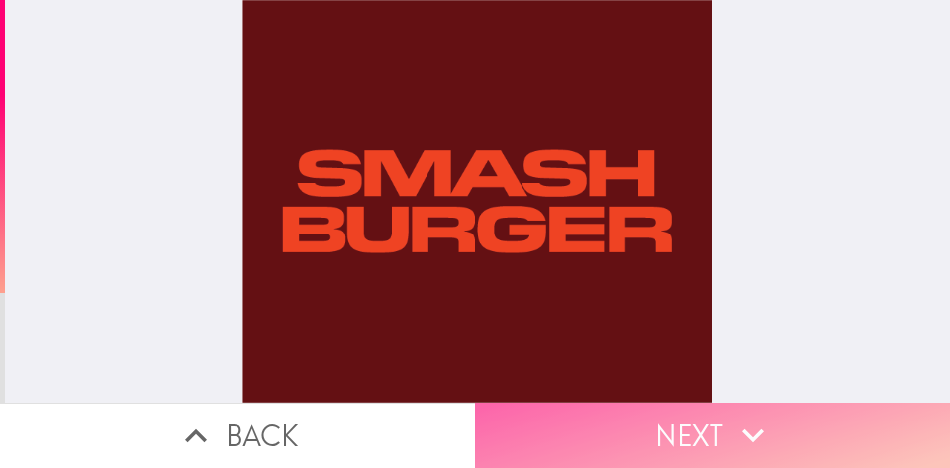
click at [664, 422] on button "Next" at bounding box center [712, 435] width 475 height 65
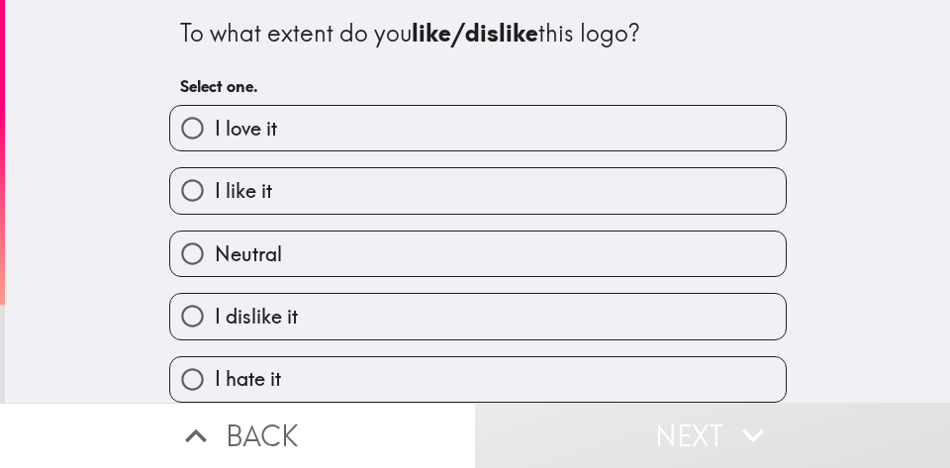
scroll to position [18, 0]
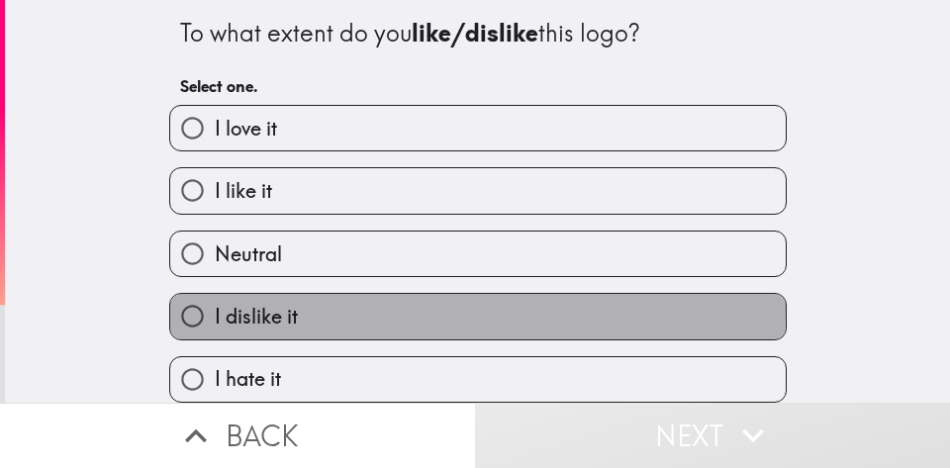
click at [215, 303] on span "I dislike it" at bounding box center [256, 317] width 83 height 28
click at [215, 294] on input "I dislike it" at bounding box center [192, 316] width 45 height 45
radio input "true"
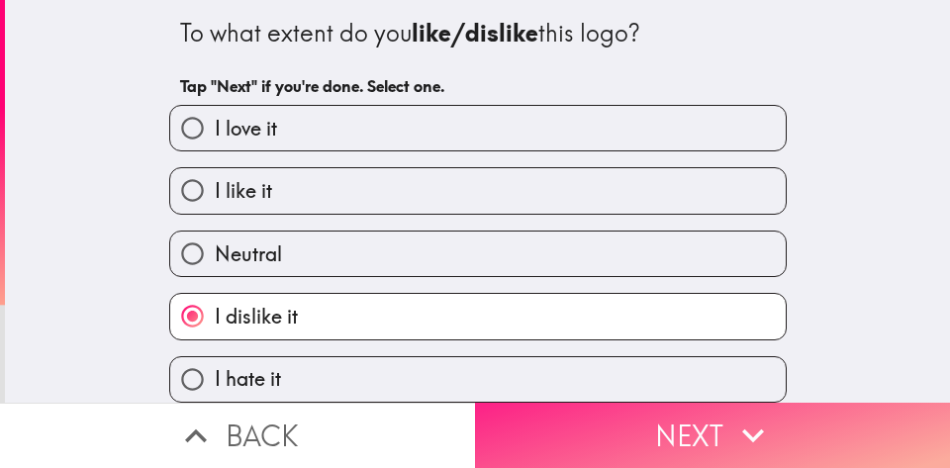
click at [550, 414] on button "Next" at bounding box center [712, 435] width 475 height 65
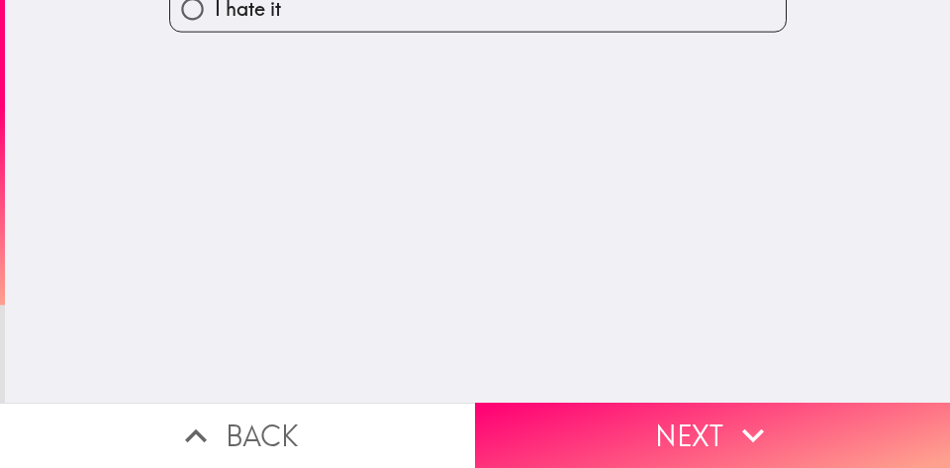
scroll to position [0, 0]
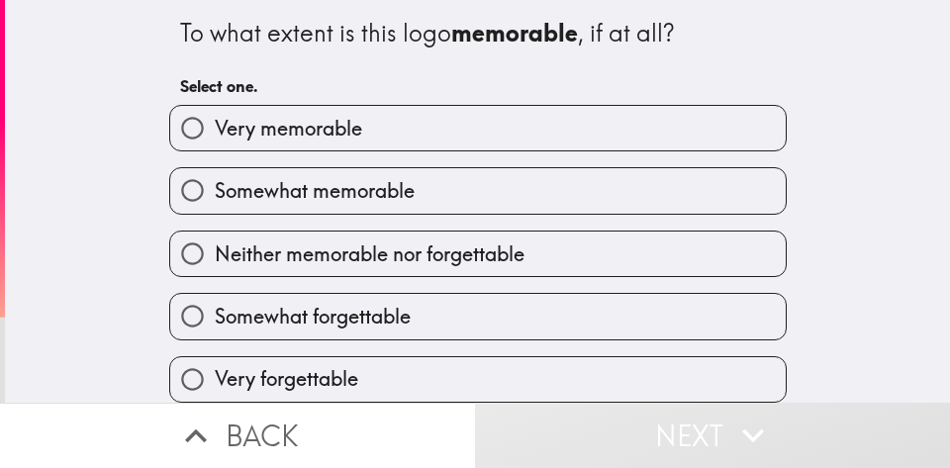
scroll to position [18, 0]
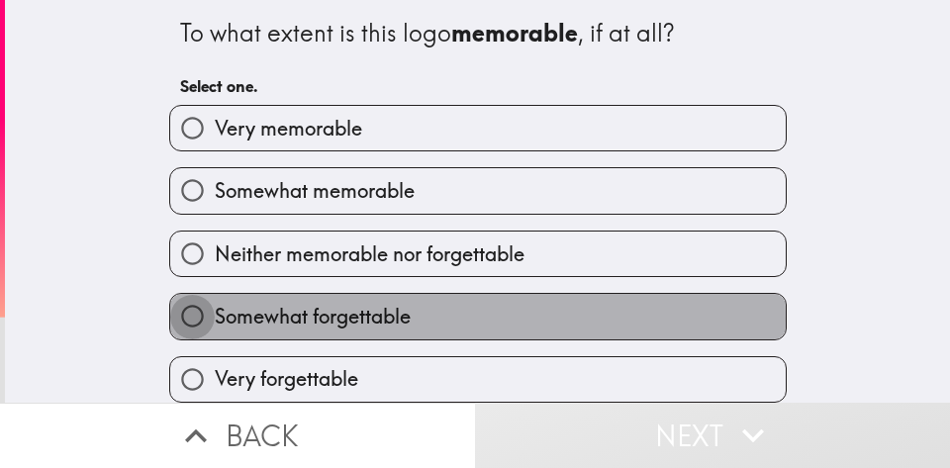
click at [198, 304] on input "Somewhat forgettable" at bounding box center [192, 316] width 45 height 45
radio input "true"
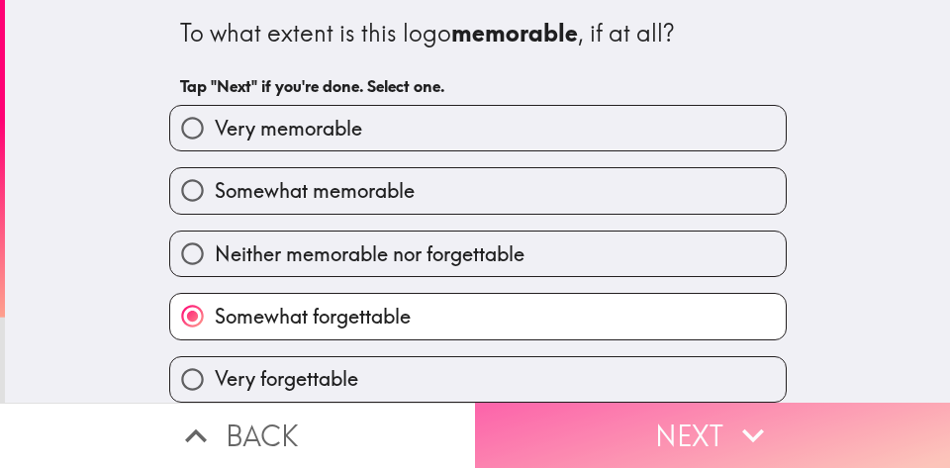
click at [525, 431] on button "Next" at bounding box center [712, 435] width 475 height 65
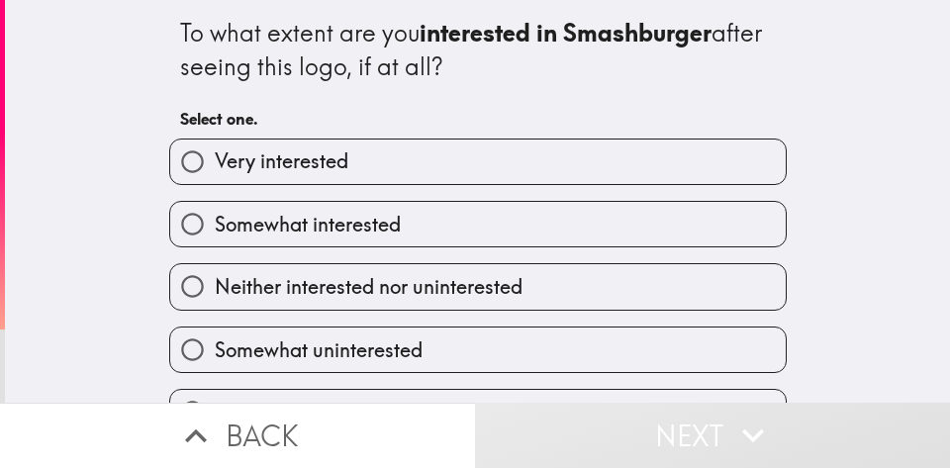
drag, startPoint x: 243, startPoint y: 347, endPoint x: 164, endPoint y: 334, distance: 79.4
click at [244, 347] on span "Somewhat uninterested" at bounding box center [319, 351] width 208 height 28
click at [215, 347] on input "Somewhat uninterested" at bounding box center [192, 350] width 45 height 45
radio input "true"
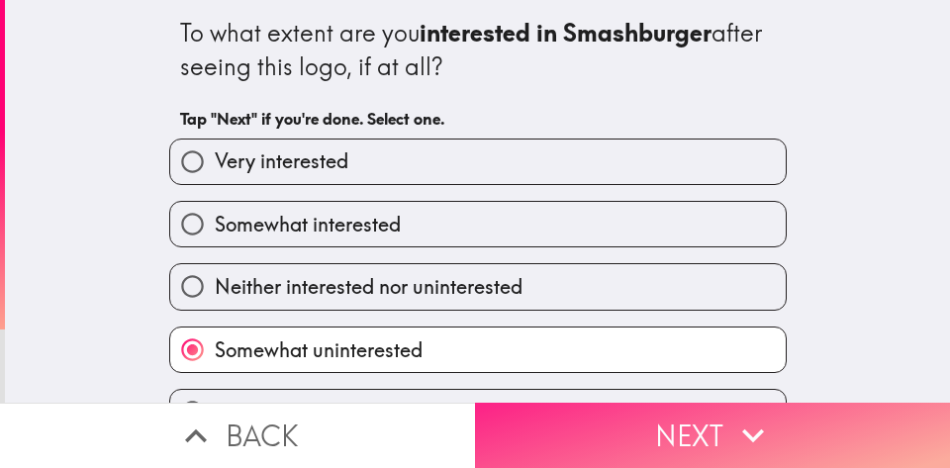
click at [489, 419] on button "Next" at bounding box center [712, 435] width 475 height 65
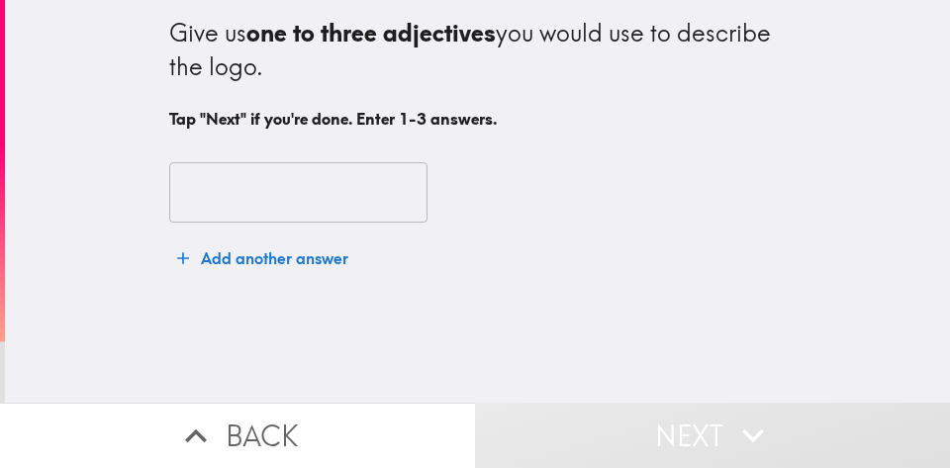
click at [202, 187] on input "text" at bounding box center [298, 192] width 258 height 61
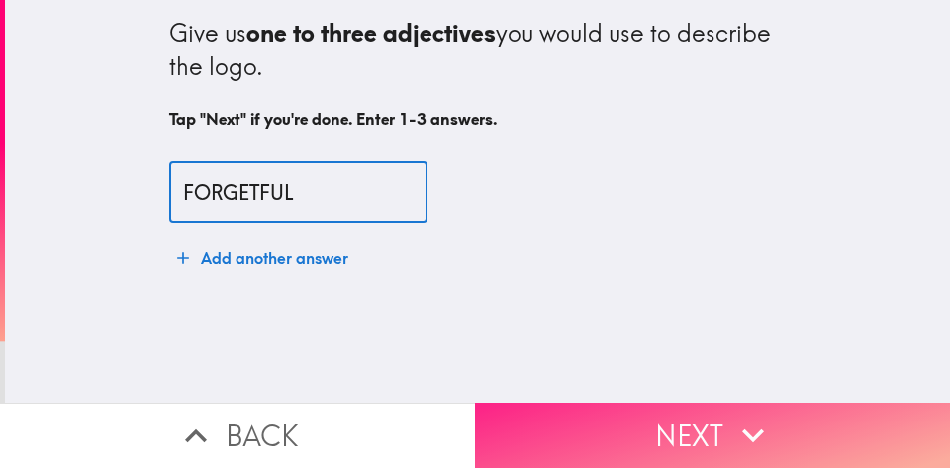
type input "FORGETFUL"
click at [584, 403] on button "Next" at bounding box center [712, 435] width 475 height 65
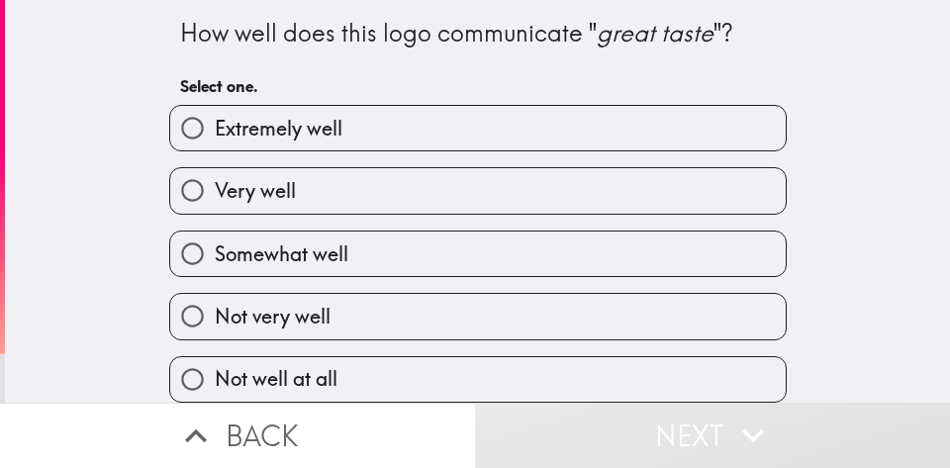
click at [179, 373] on input "Not well at all" at bounding box center [192, 379] width 45 height 45
radio input "true"
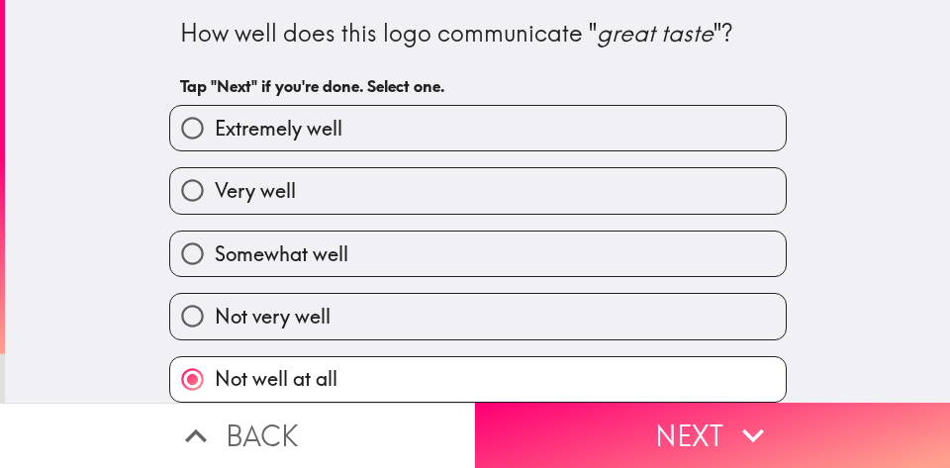
scroll to position [18, 0]
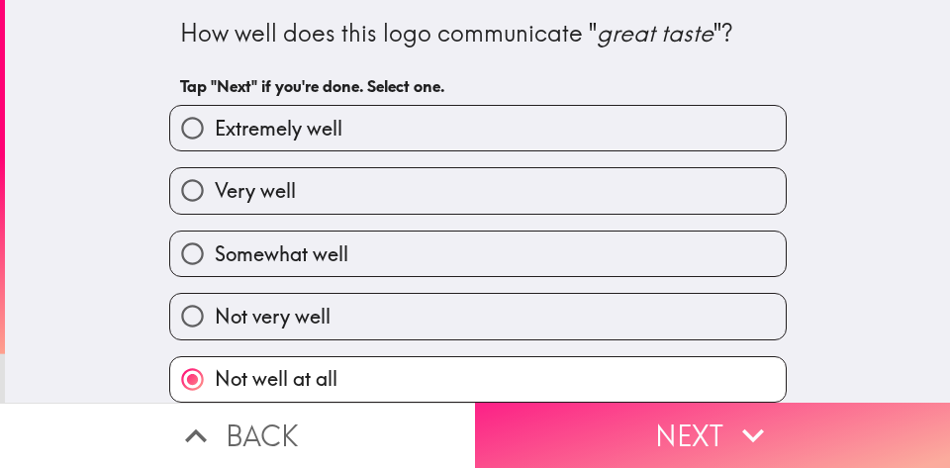
click at [523, 428] on button "Next" at bounding box center [712, 435] width 475 height 65
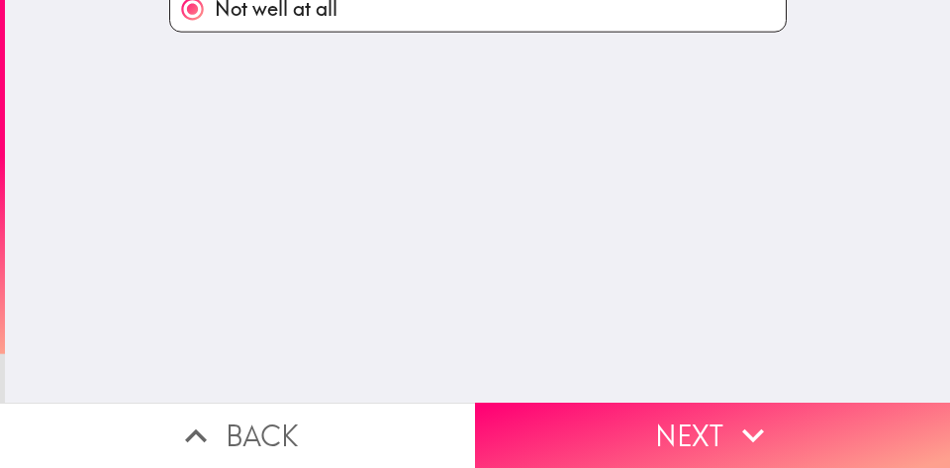
scroll to position [0, 0]
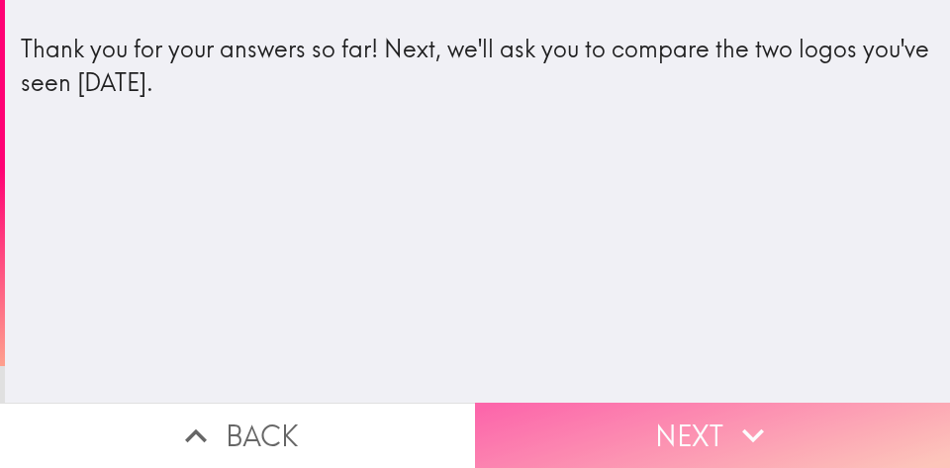
click at [578, 427] on button "Next" at bounding box center [712, 435] width 475 height 65
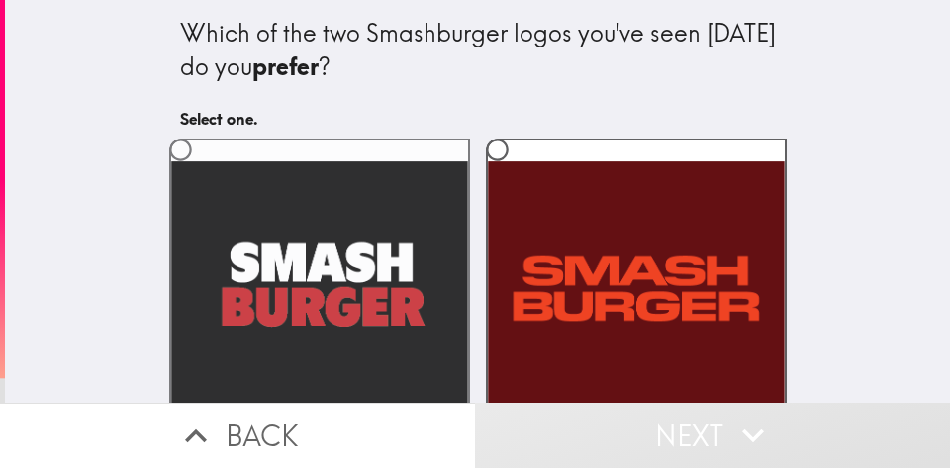
click at [240, 241] on label at bounding box center [319, 289] width 301 height 301
click at [203, 172] on input "radio" at bounding box center [180, 150] width 45 height 45
radio input "true"
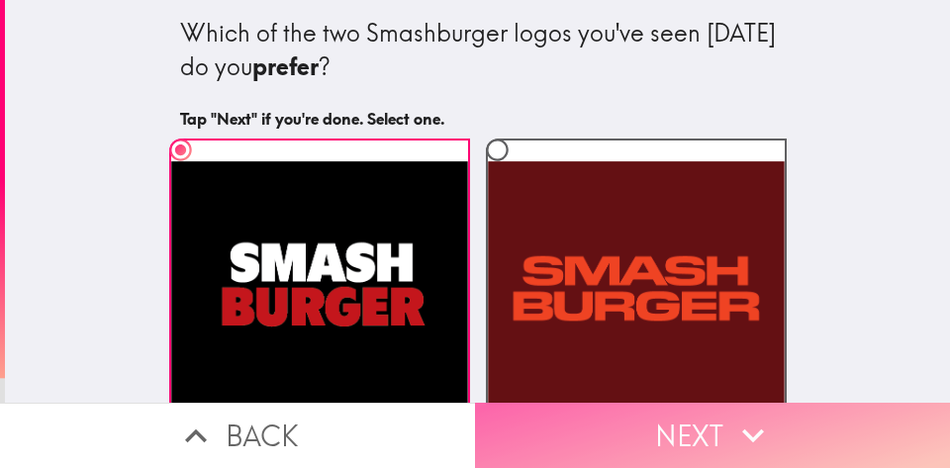
click at [529, 406] on button "Next" at bounding box center [712, 435] width 475 height 65
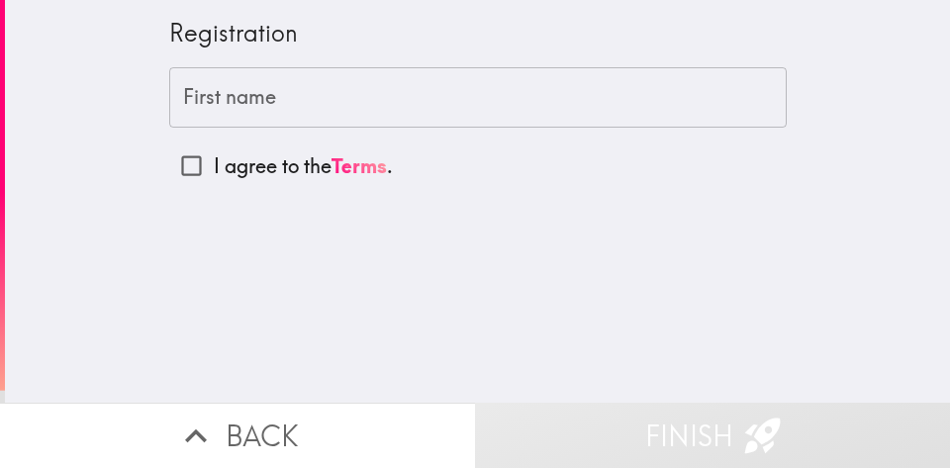
click at [193, 98] on input "First name" at bounding box center [478, 97] width 618 height 61
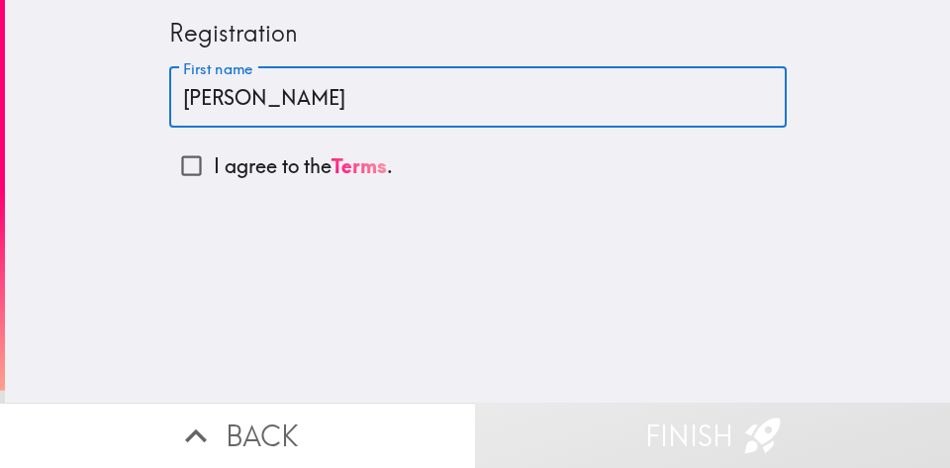
type input "[PERSON_NAME]"
click at [178, 167] on input "I agree to the Terms ." at bounding box center [191, 166] width 45 height 45
checkbox input "true"
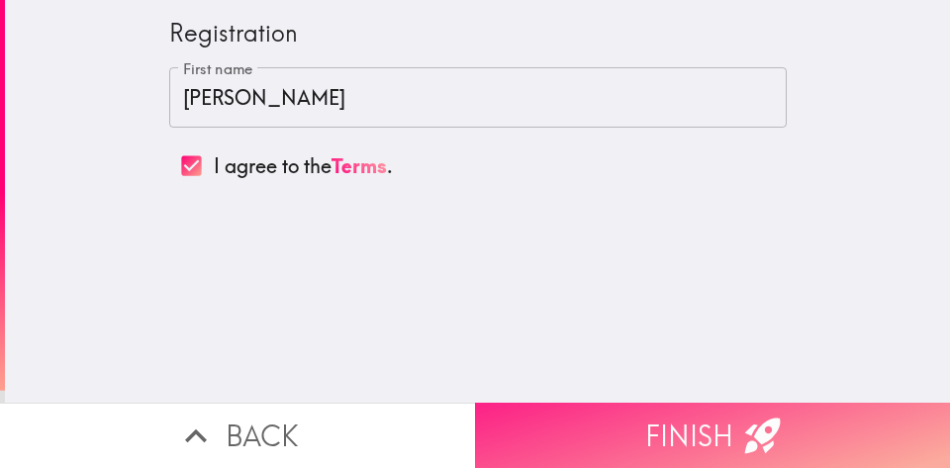
click at [586, 418] on button "Finish" at bounding box center [712, 435] width 475 height 65
